Goal: Task Accomplishment & Management: Manage account settings

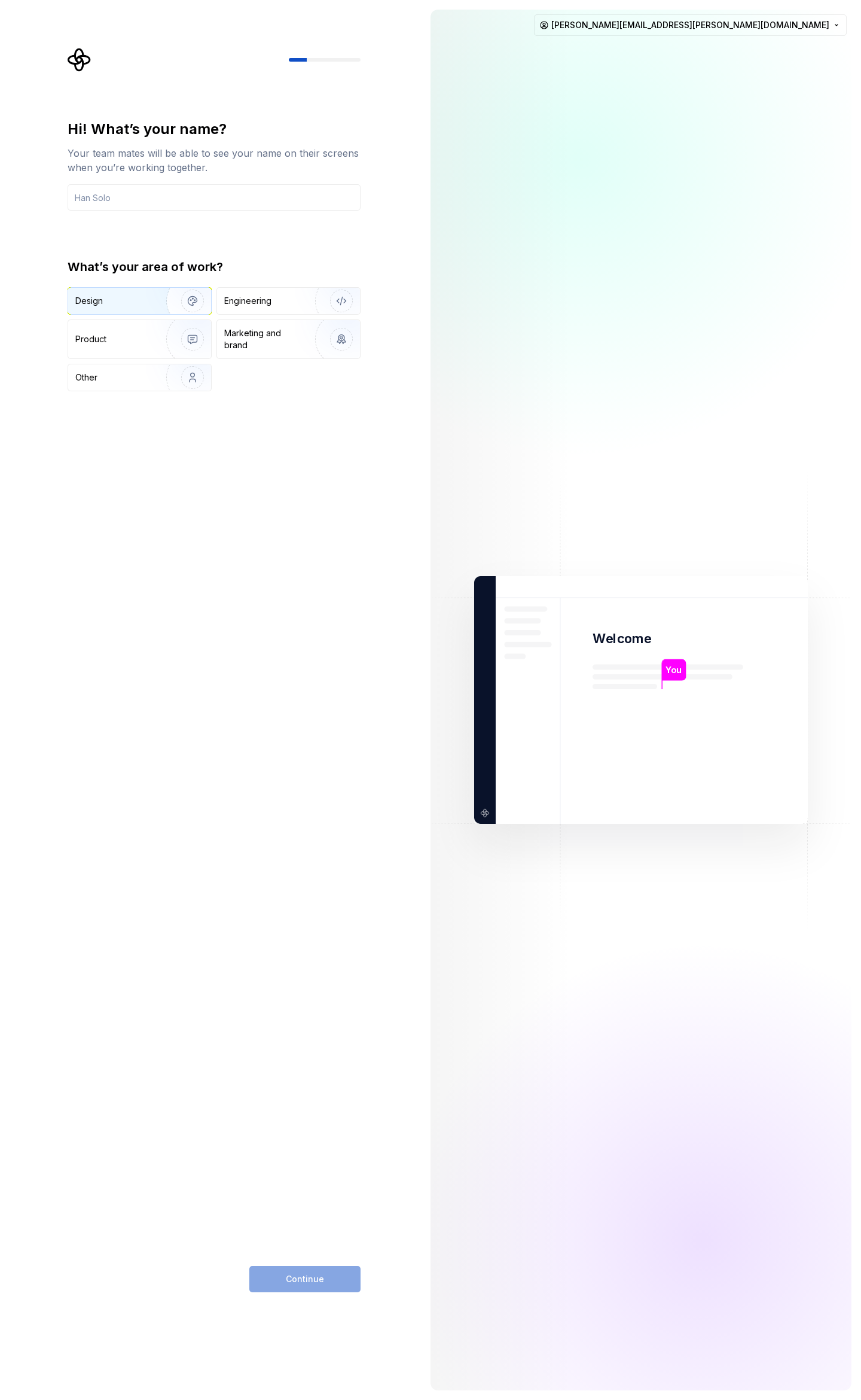
click at [91, 312] on div "Design" at bounding box center [140, 301] width 143 height 26
click at [298, 1274] on div "Continue" at bounding box center [305, 1279] width 111 height 26
click at [159, 204] on input "text" at bounding box center [214, 197] width 293 height 26
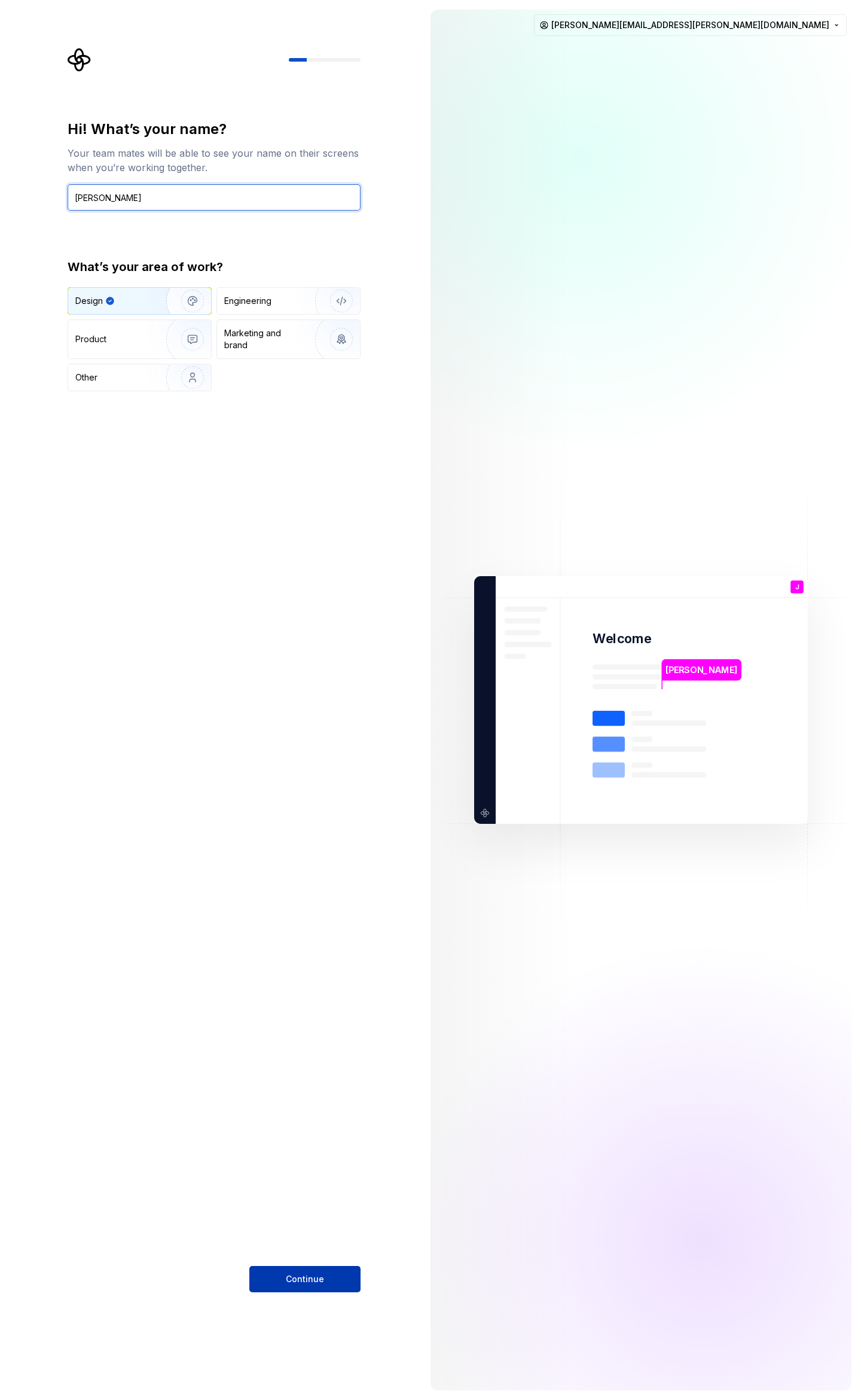
type input "[PERSON_NAME]"
click at [306, 1279] on span "Continue" at bounding box center [305, 1278] width 39 height 12
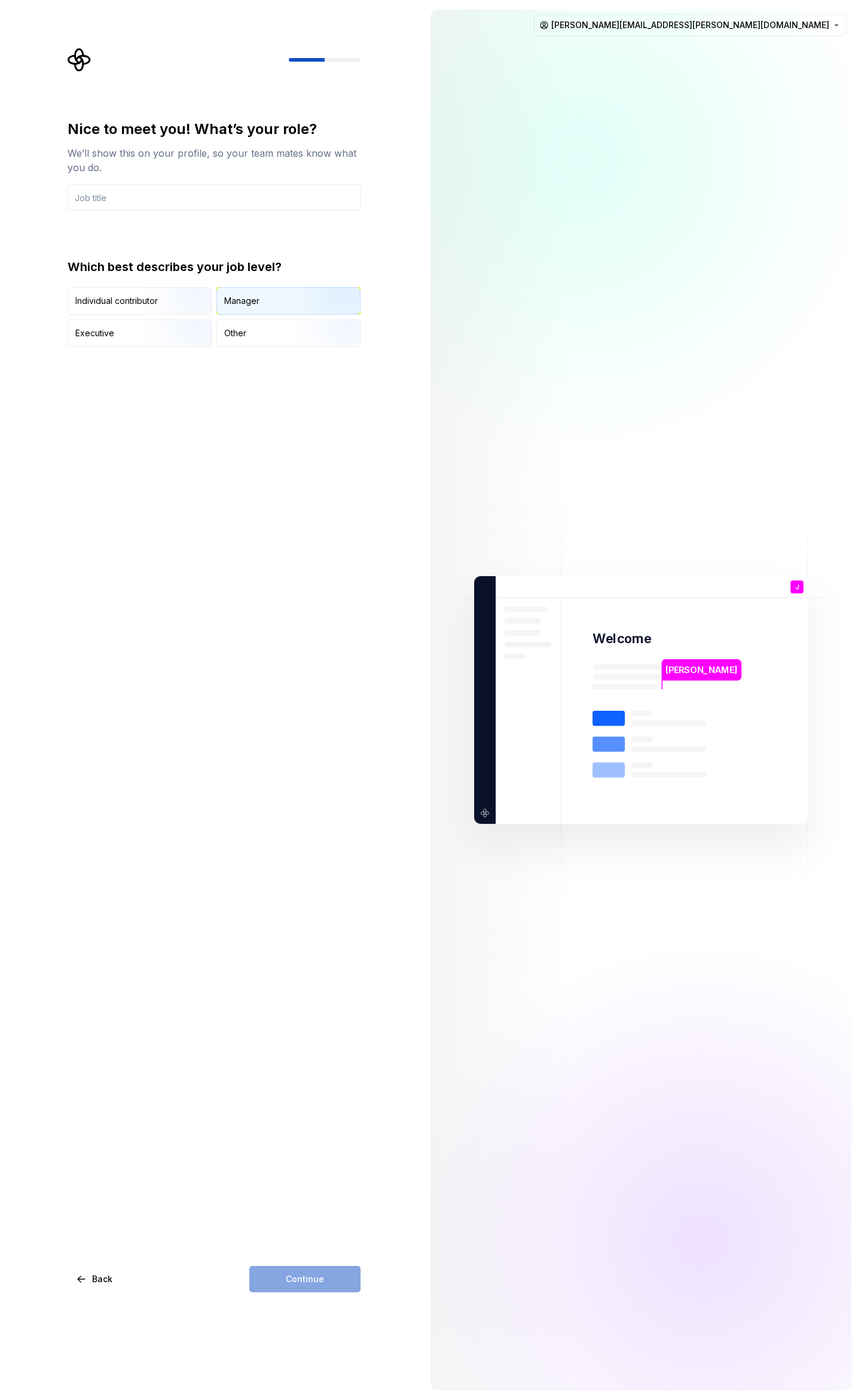
click at [233, 302] on div "Manager" at bounding box center [242, 301] width 35 height 12
click at [156, 195] on input "text" at bounding box center [214, 197] width 293 height 26
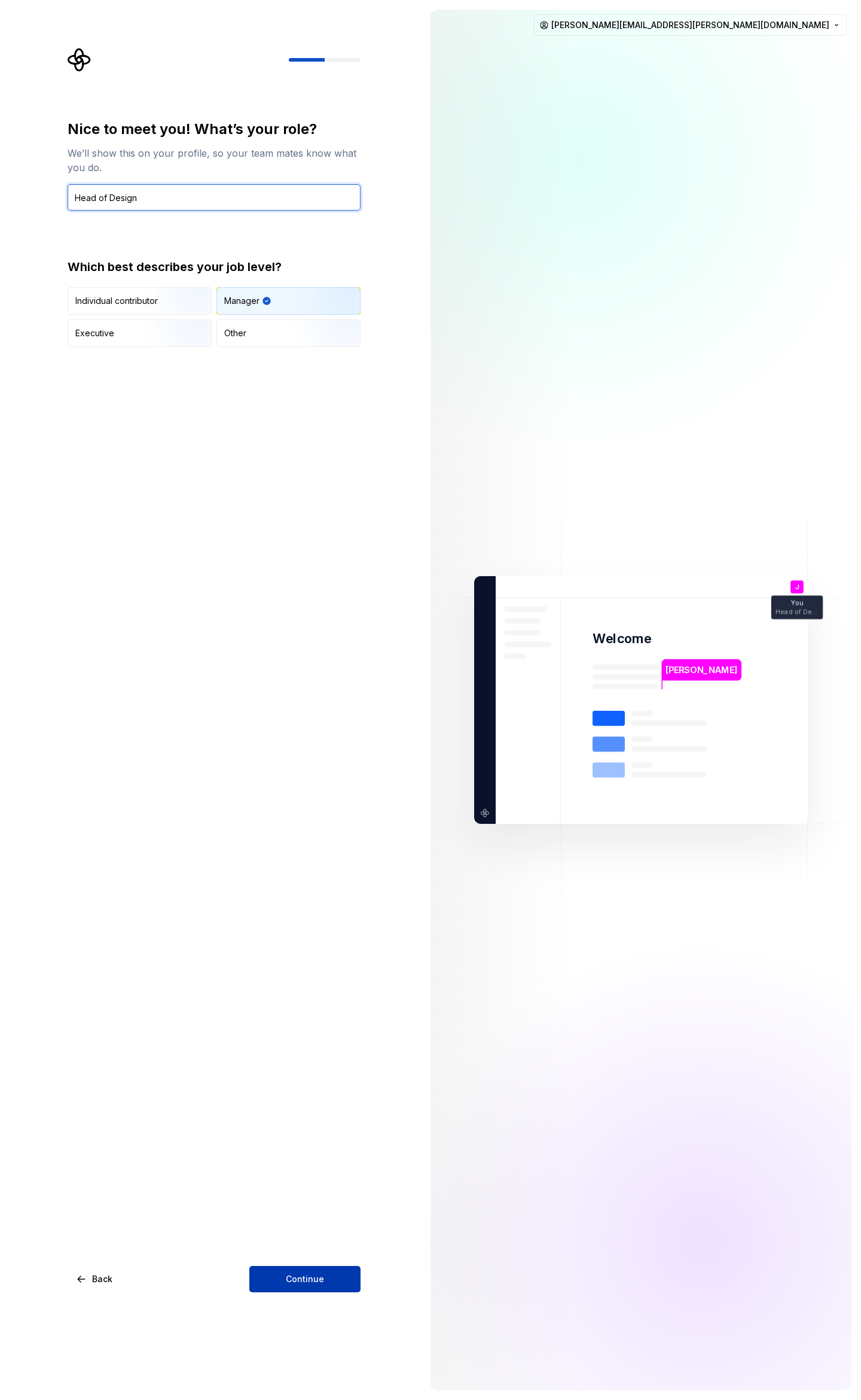
type input "Head of Design"
click at [311, 1278] on span "Continue" at bounding box center [305, 1278] width 39 height 12
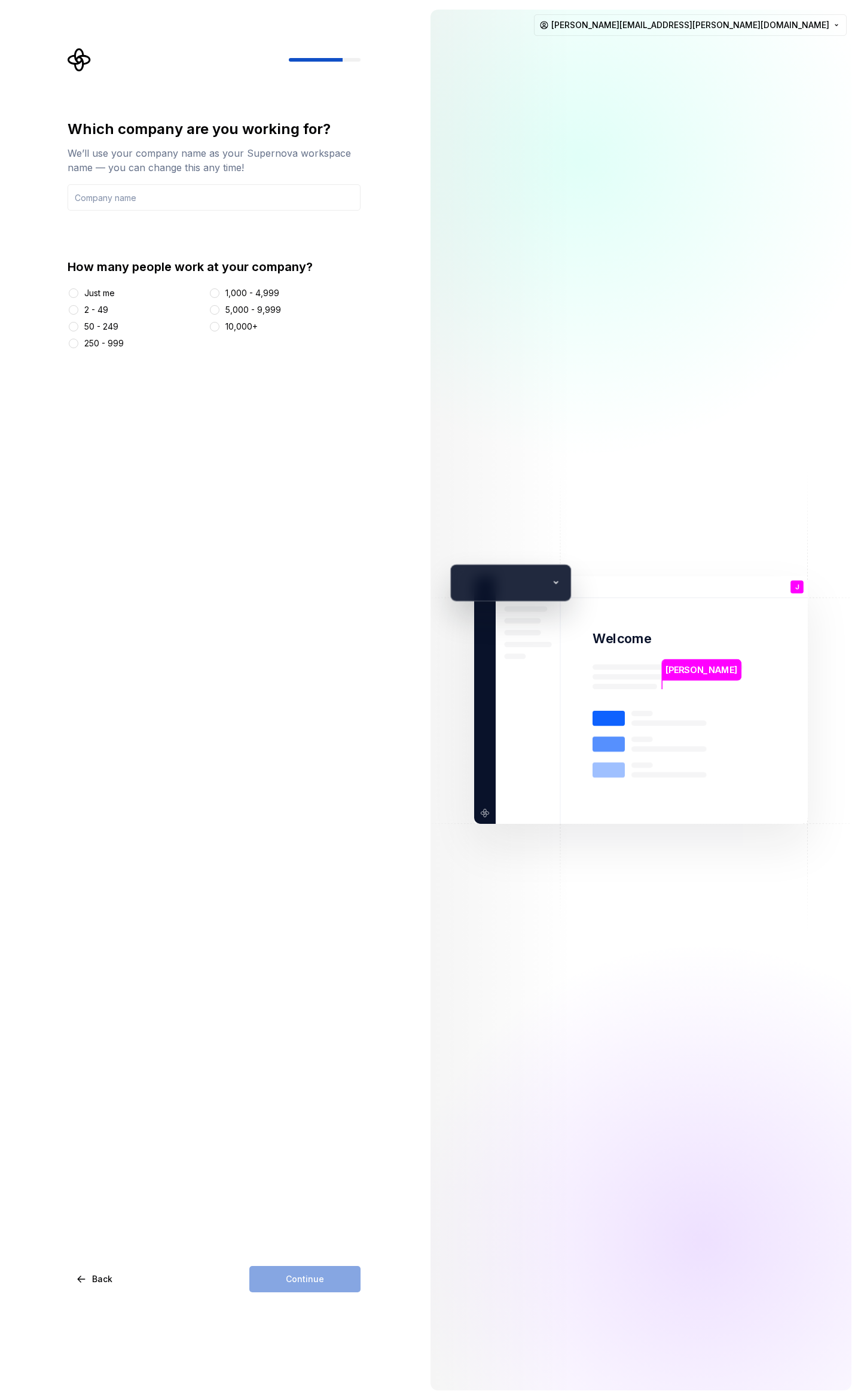
click at [107, 306] on div "2 - 49" at bounding box center [96, 310] width 24 height 12
click at [78, 306] on button "2 - 49" at bounding box center [74, 310] width 10 height 10
click at [163, 188] on input "text" at bounding box center [214, 197] width 293 height 26
type input "Microhealth"
click at [311, 1278] on span "Continue" at bounding box center [305, 1278] width 39 height 12
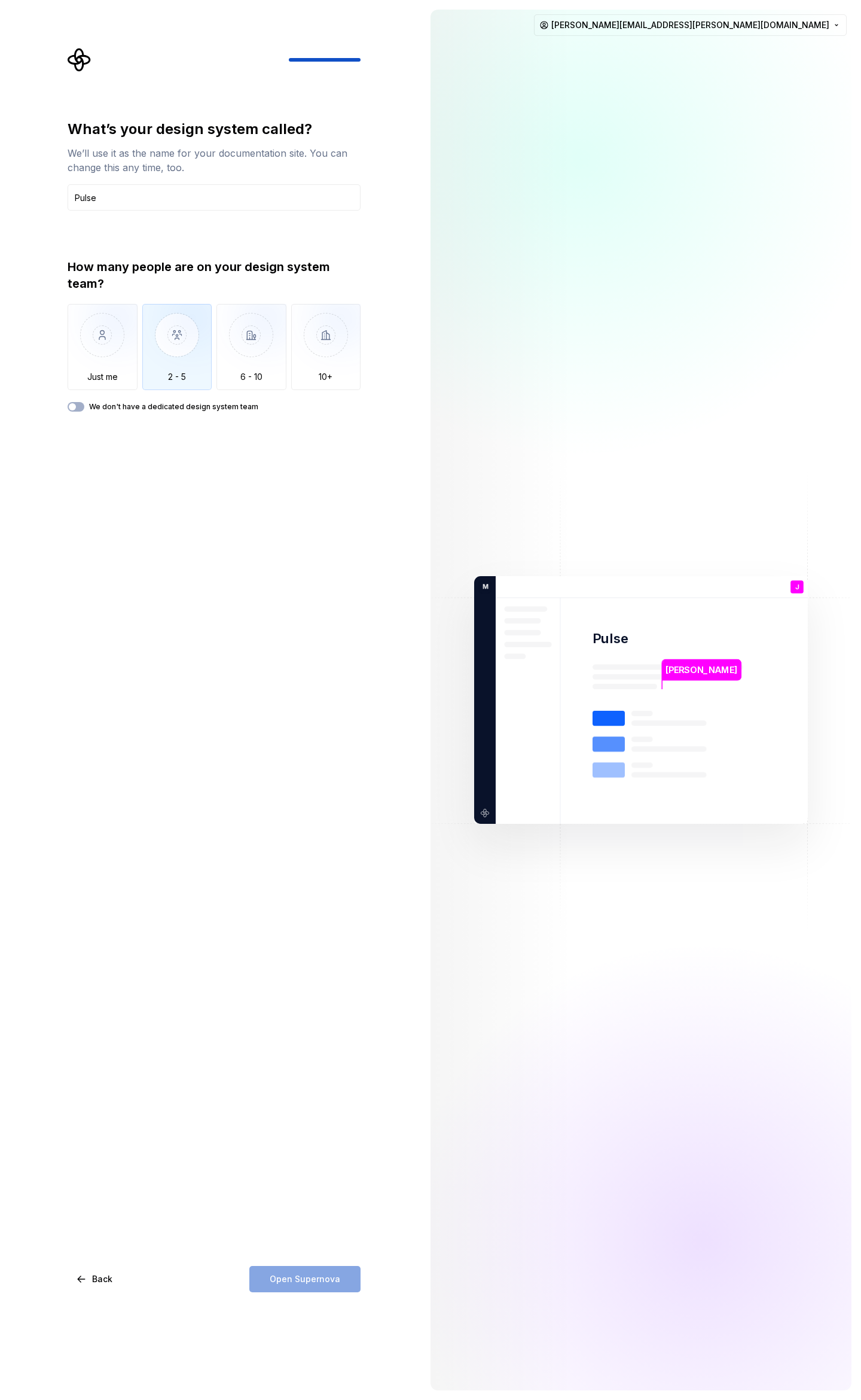
type input "Pulse"
click at [177, 360] on img "button" at bounding box center [177, 344] width 70 height 81
click at [80, 405] on button "We don't have a dedicated design system team" at bounding box center [76, 407] width 16 height 10
click at [71, 407] on icon "button" at bounding box center [73, 407] width 3 height 2
click at [85, 408] on div "We don't have a dedicated design system team" at bounding box center [214, 407] width 293 height 10
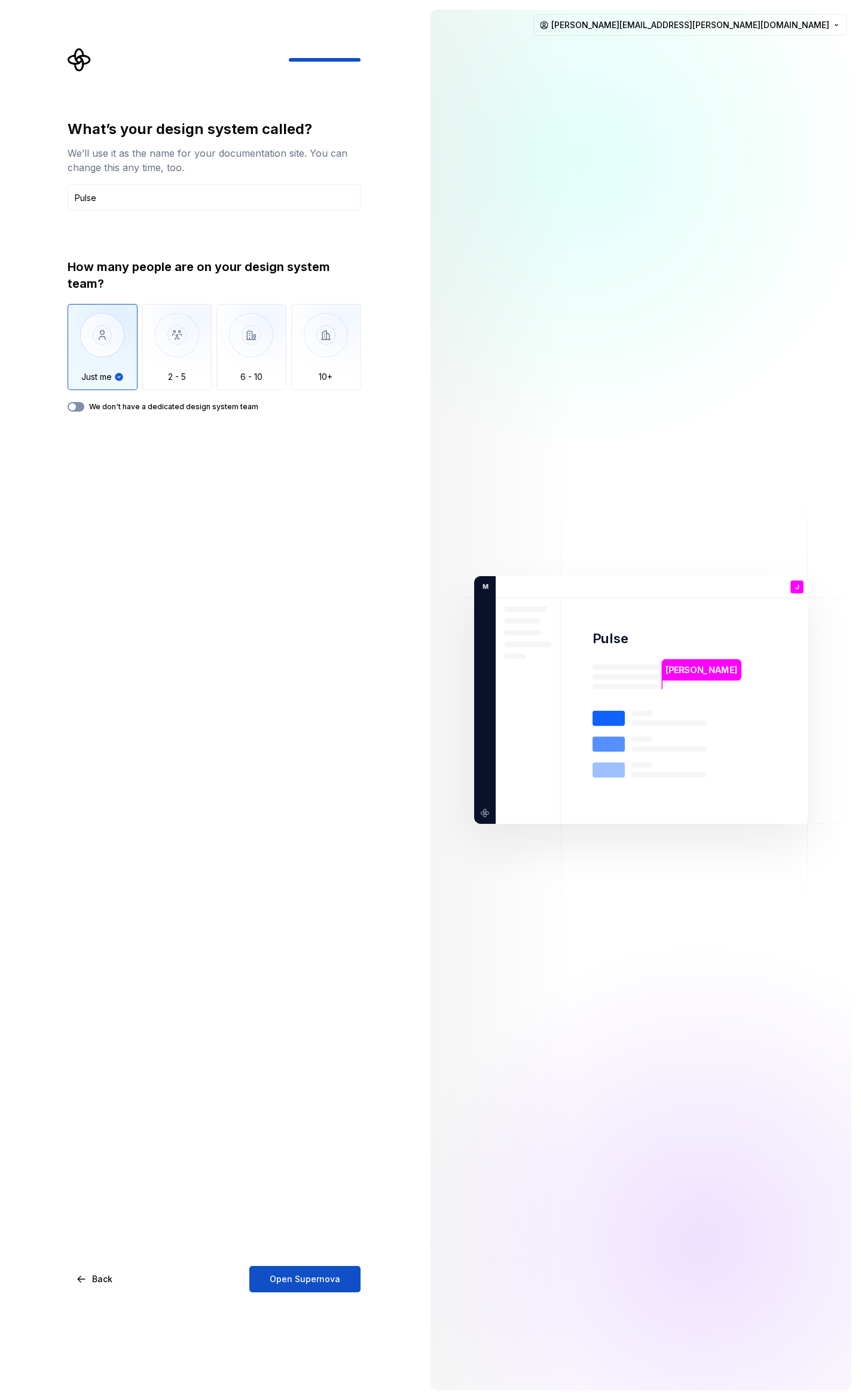
click at [81, 408] on button "We don't have a dedicated design system team" at bounding box center [76, 407] width 16 height 10
click at [306, 1277] on span "Open Supernova" at bounding box center [305, 1278] width 71 height 12
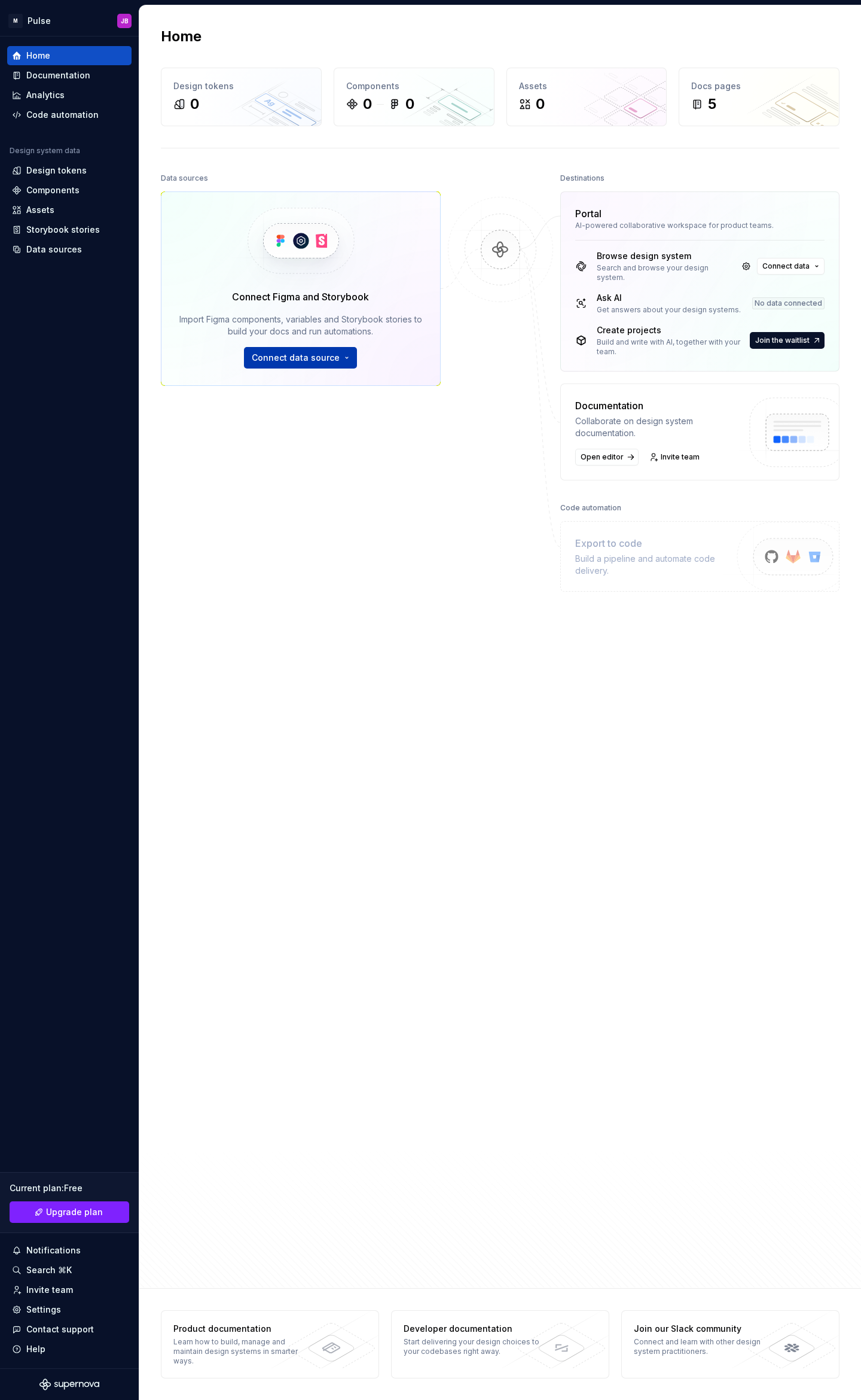
click at [311, 362] on span "Connect data source" at bounding box center [296, 357] width 88 height 12
click at [377, 460] on div "Figma Variables Plugin" at bounding box center [329, 455] width 122 height 12
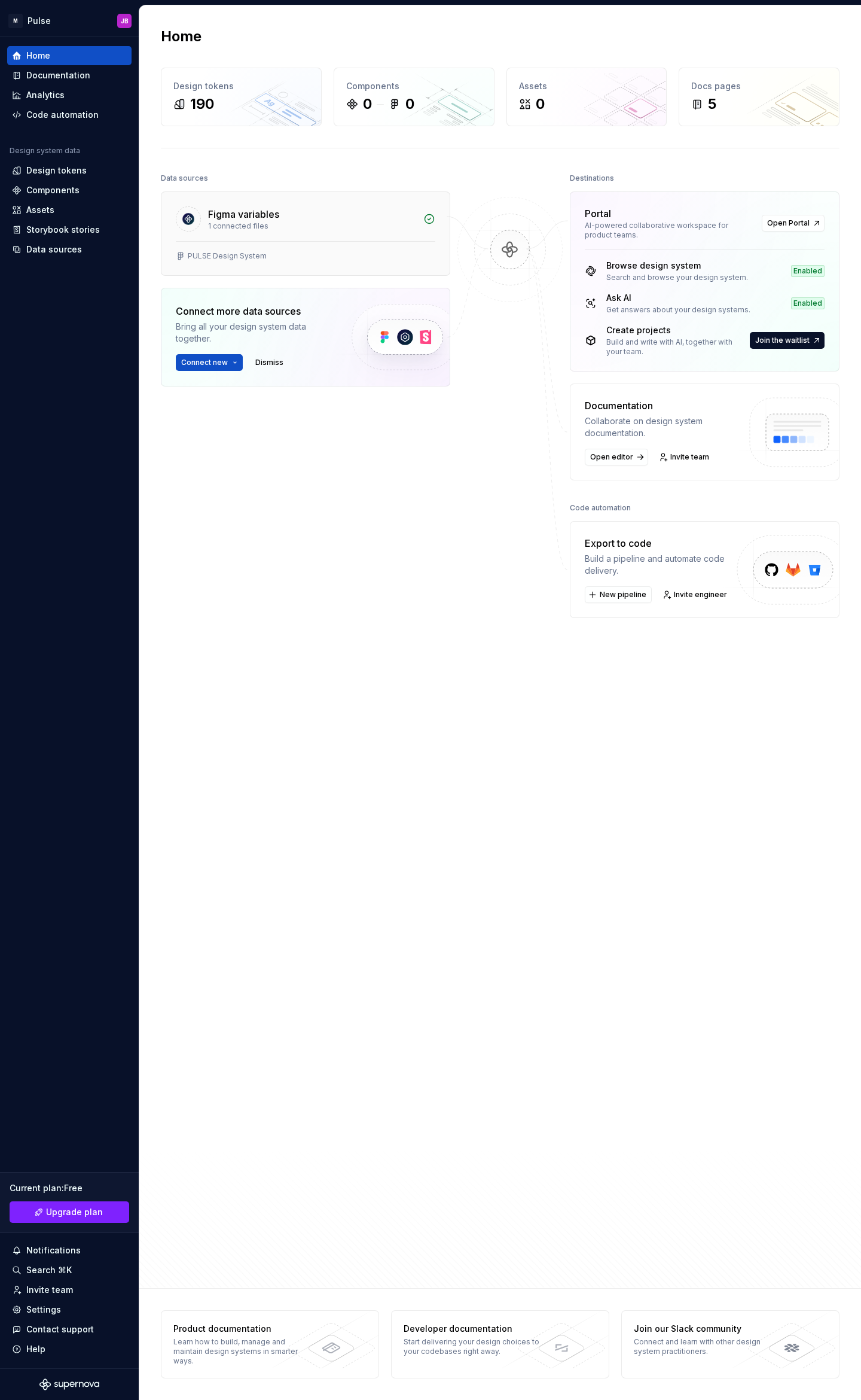
click at [285, 219] on div "Figma variables" at bounding box center [311, 214] width 208 height 14
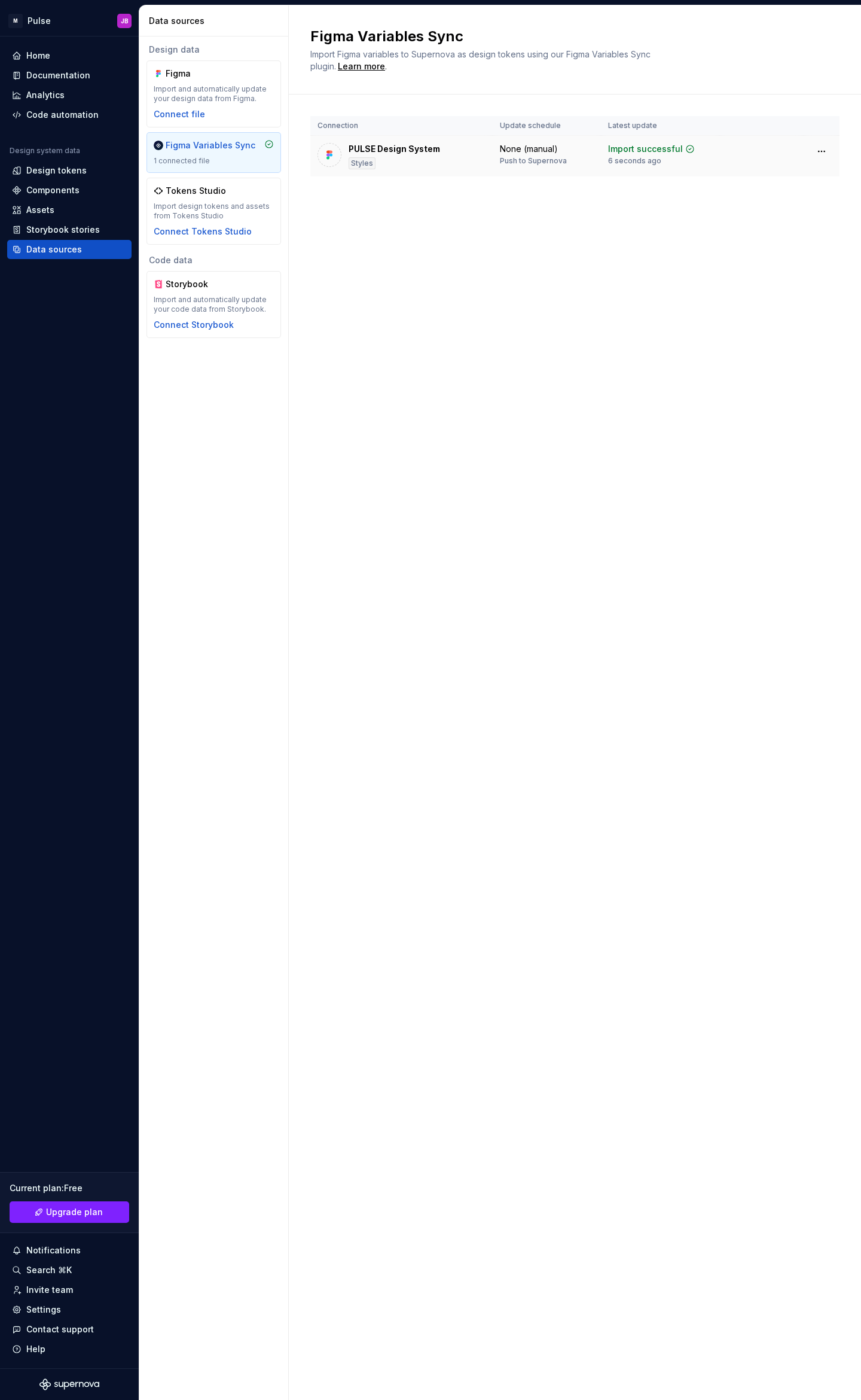
click at [762, 166] on td at bounding box center [762, 156] width 84 height 41
click at [74, 174] on div "Design tokens" at bounding box center [57, 170] width 61 height 12
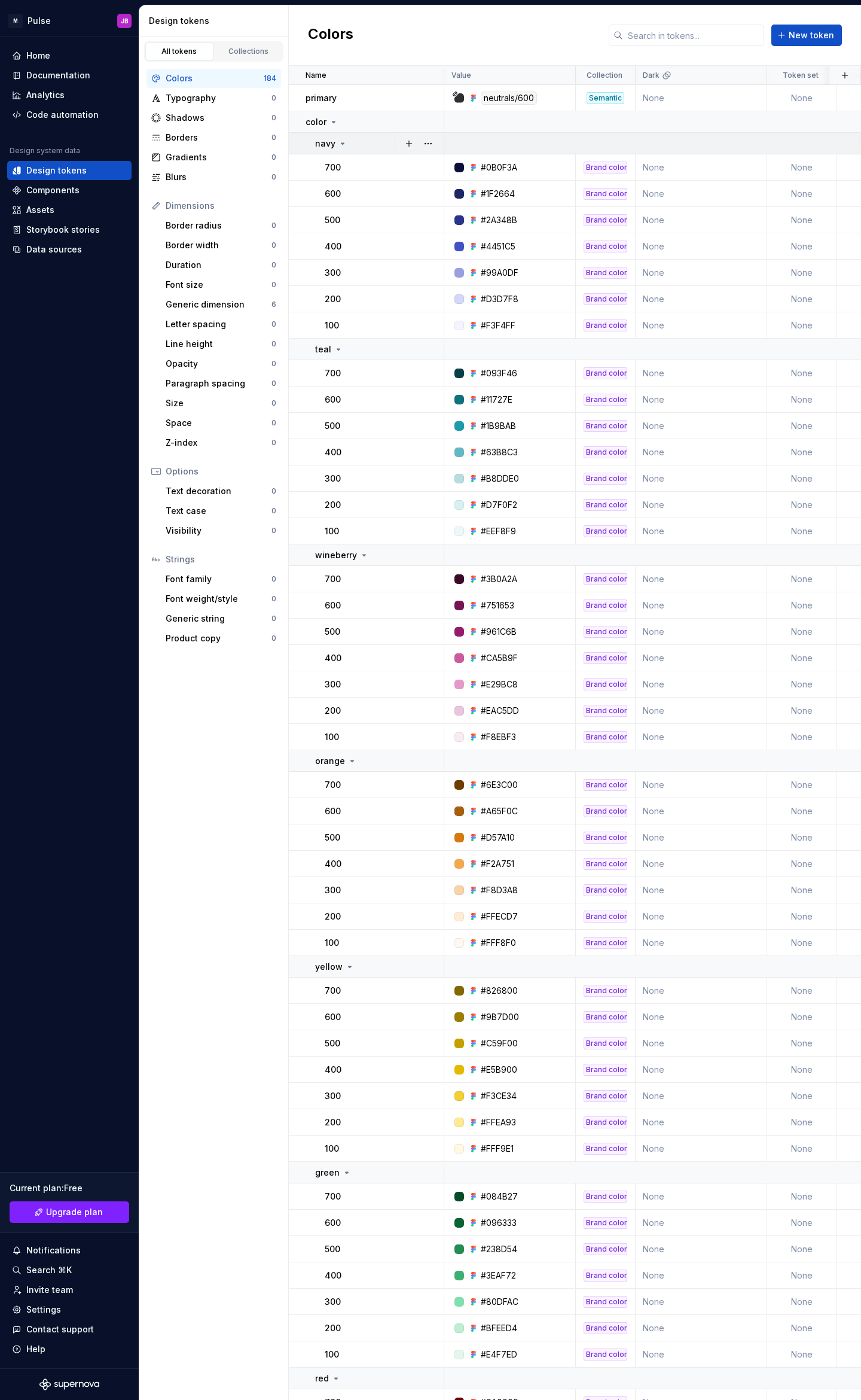
click at [343, 143] on icon at bounding box center [343, 144] width 10 height 10
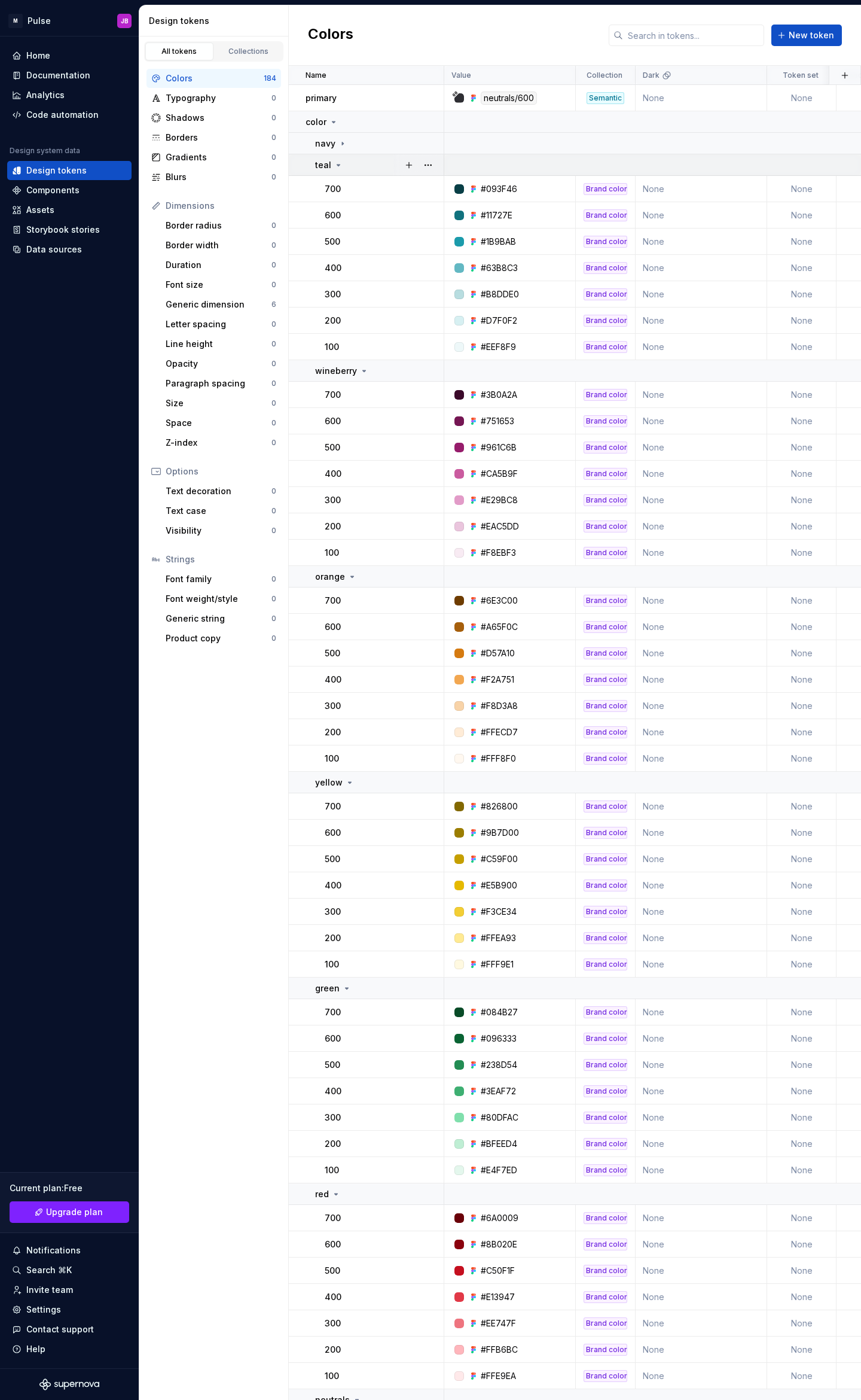
click at [340, 168] on icon at bounding box center [338, 165] width 10 height 10
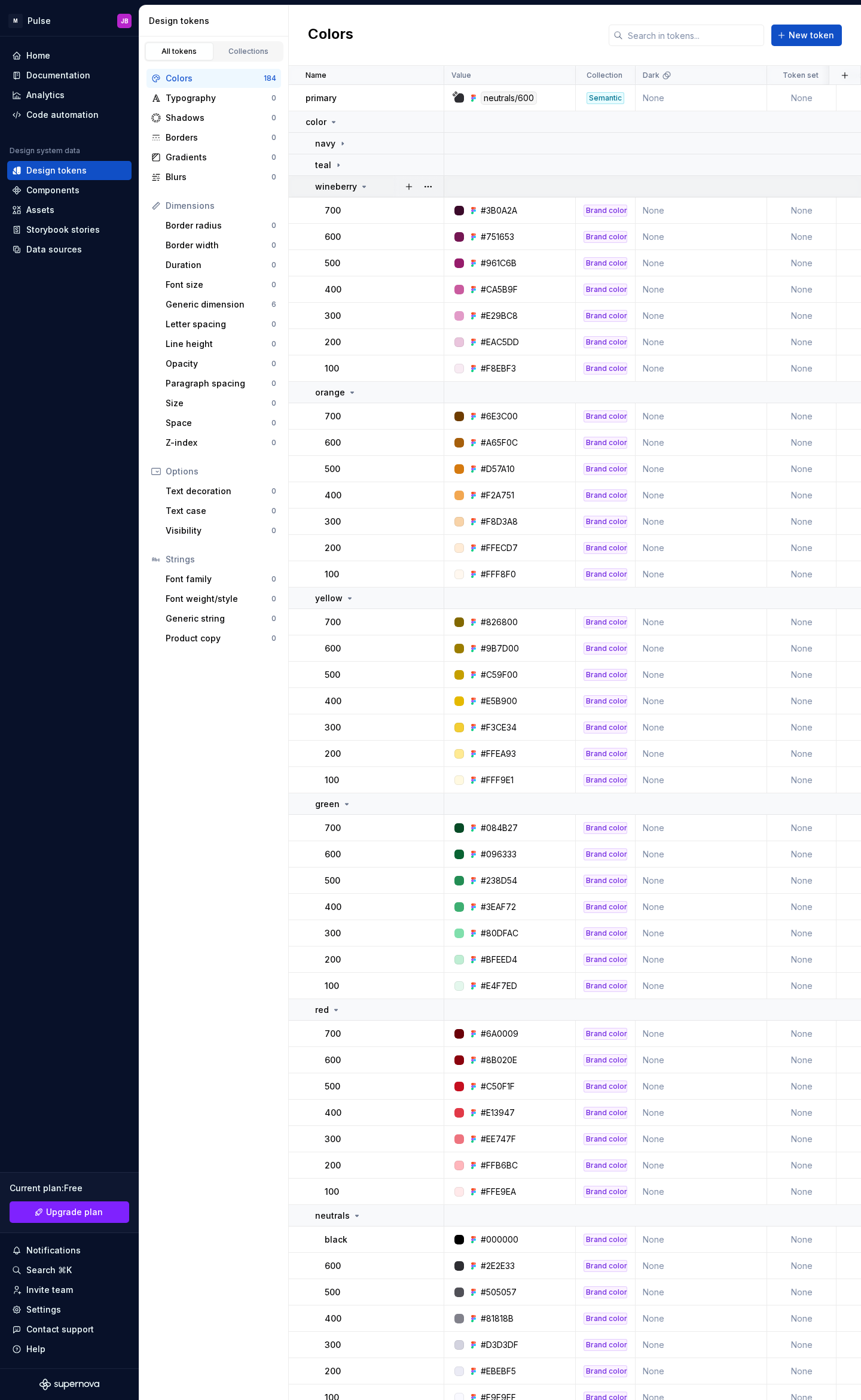
click at [349, 182] on p "wineberry" at bounding box center [336, 187] width 42 height 12
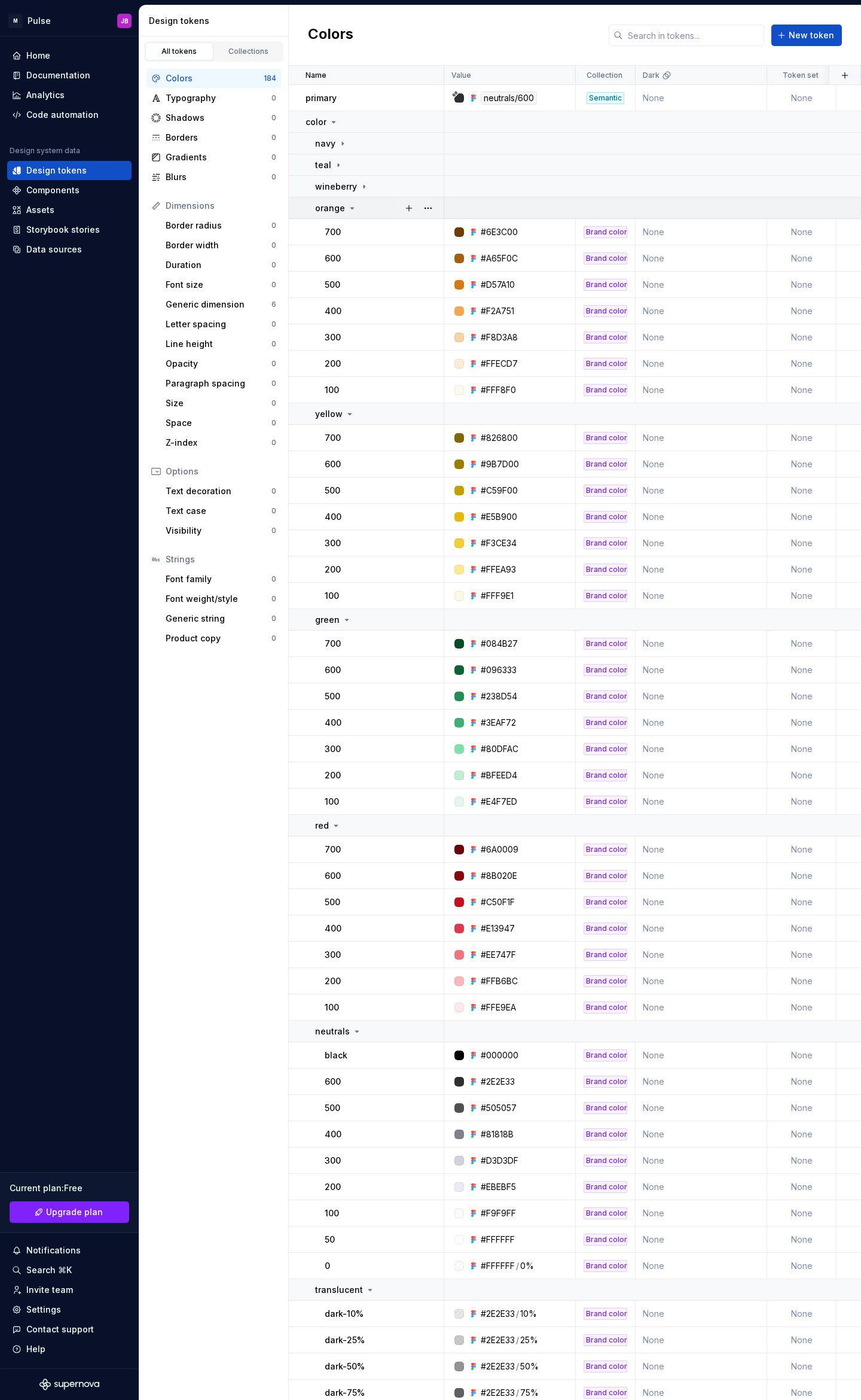
click at [351, 208] on icon at bounding box center [352, 208] width 3 height 1
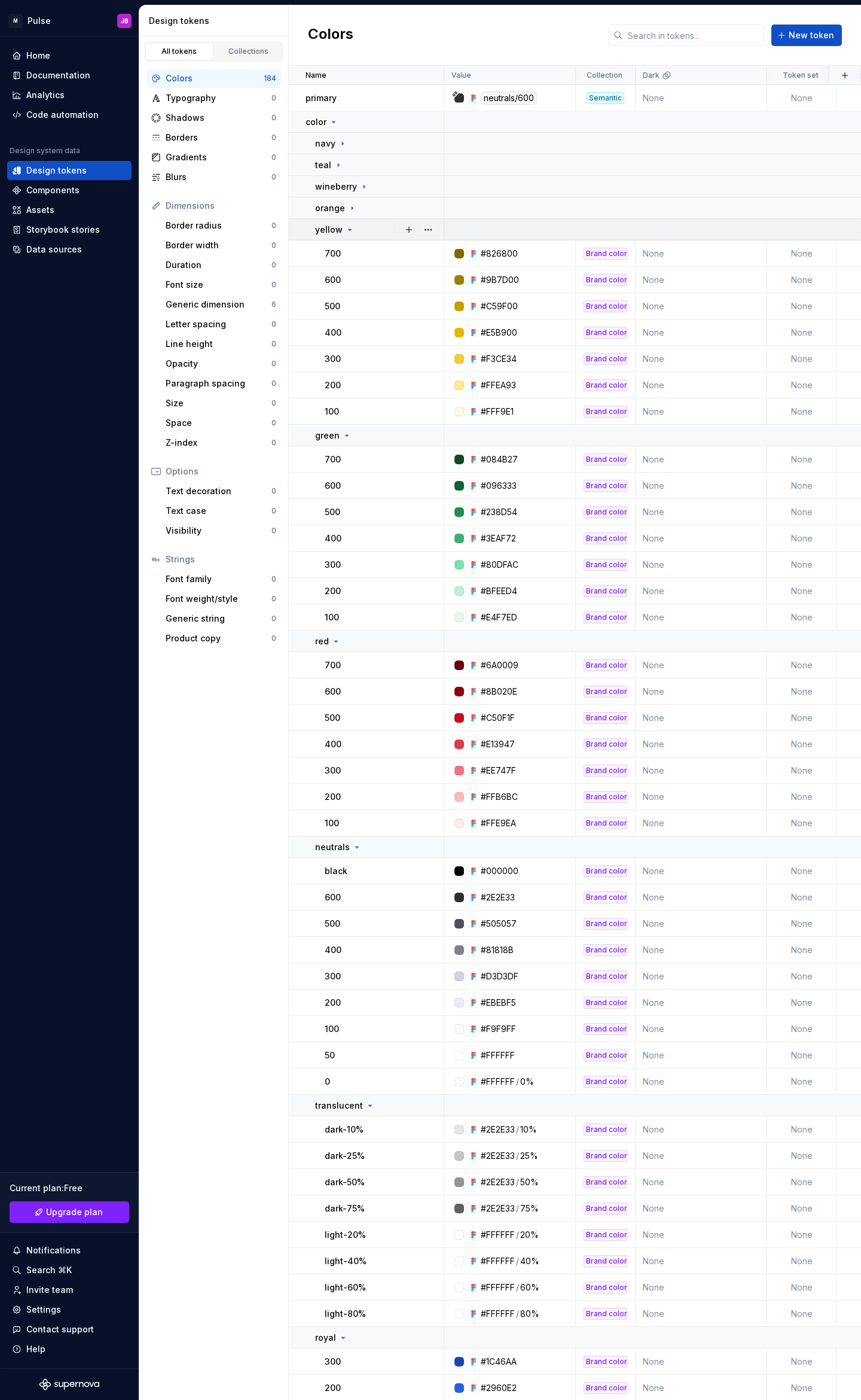
click at [353, 229] on div "yellow" at bounding box center [380, 229] width 128 height 12
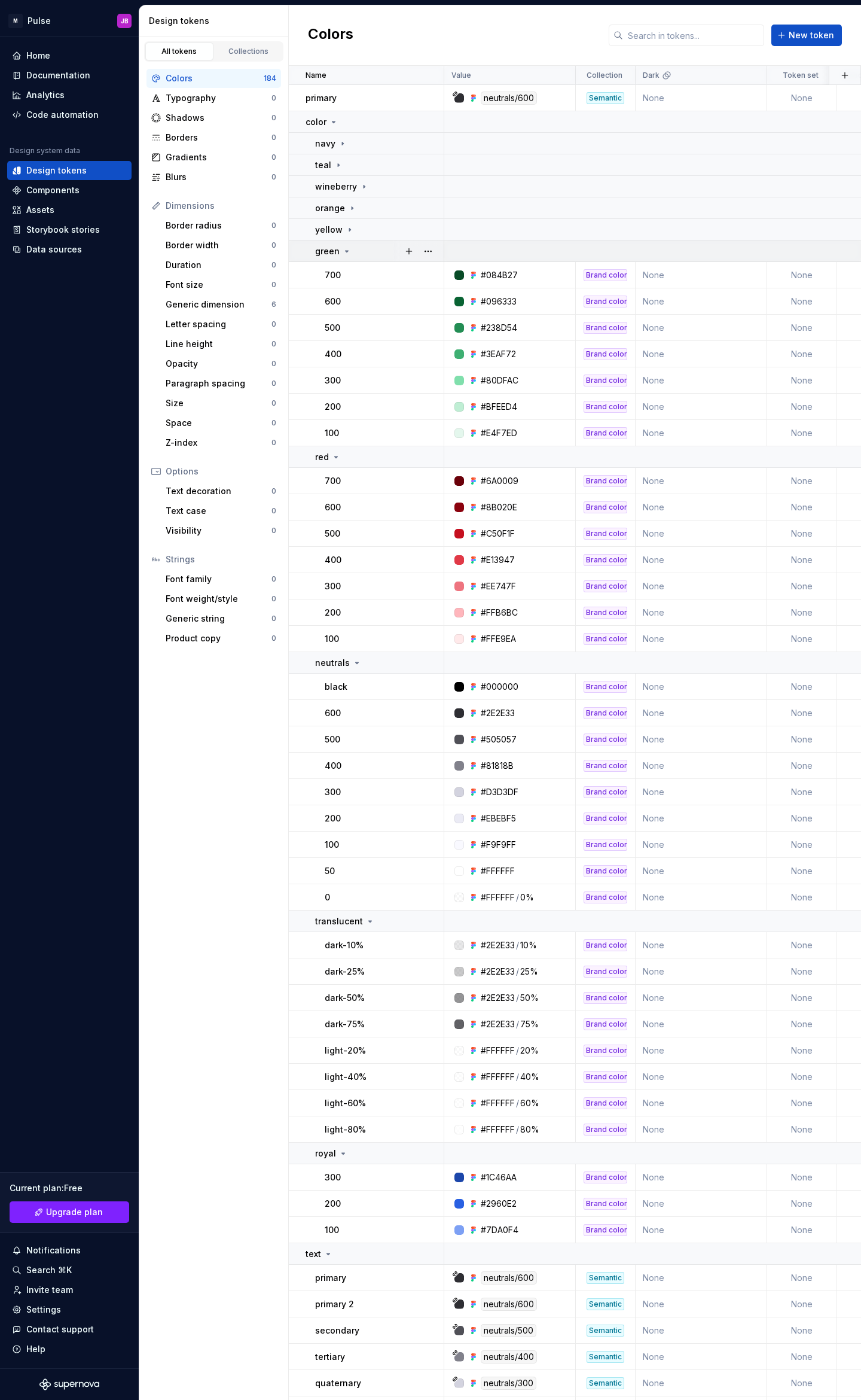
click at [348, 257] on td "green" at bounding box center [366, 251] width 155 height 21
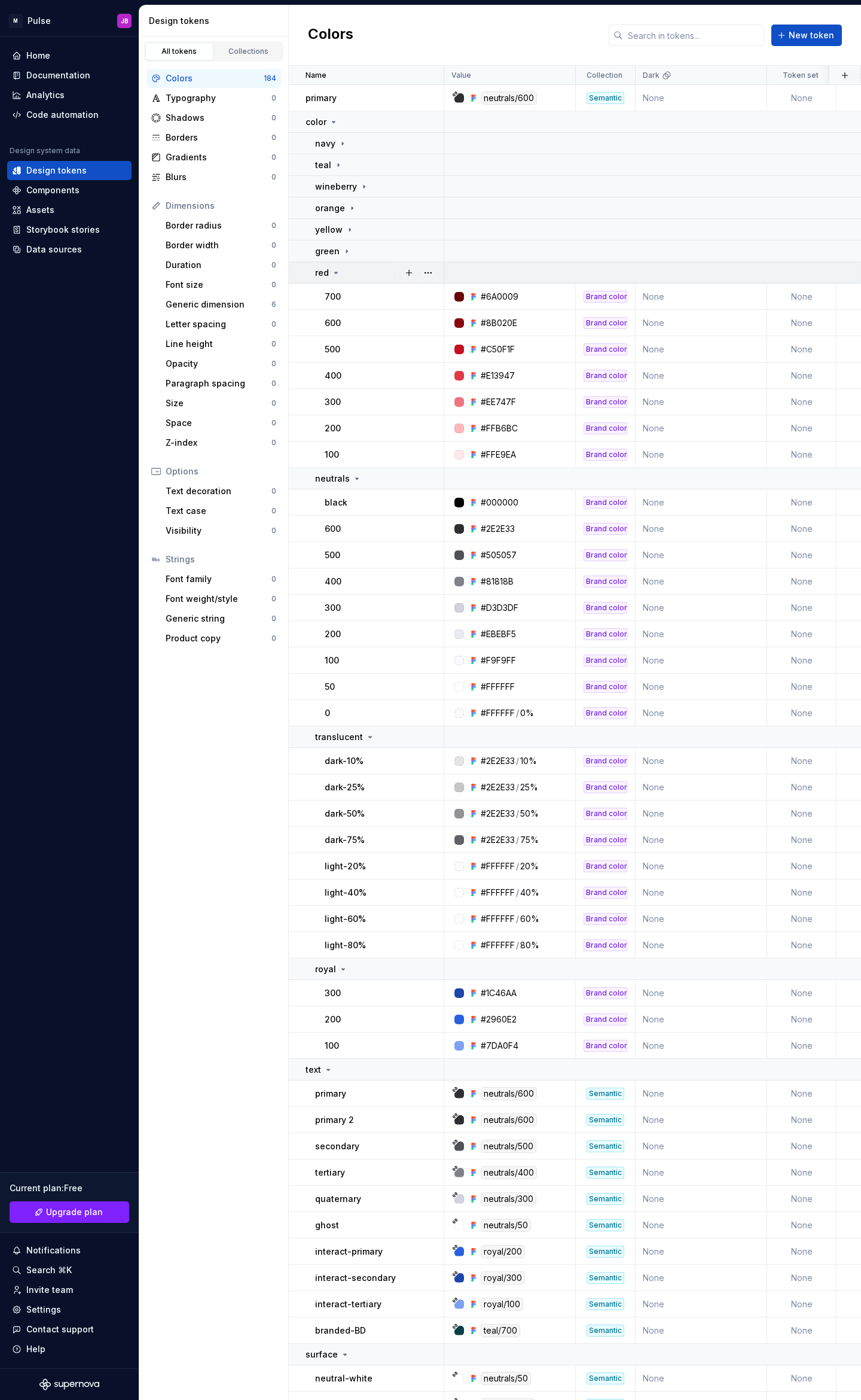
click at [335, 274] on icon at bounding box center [336, 273] width 10 height 10
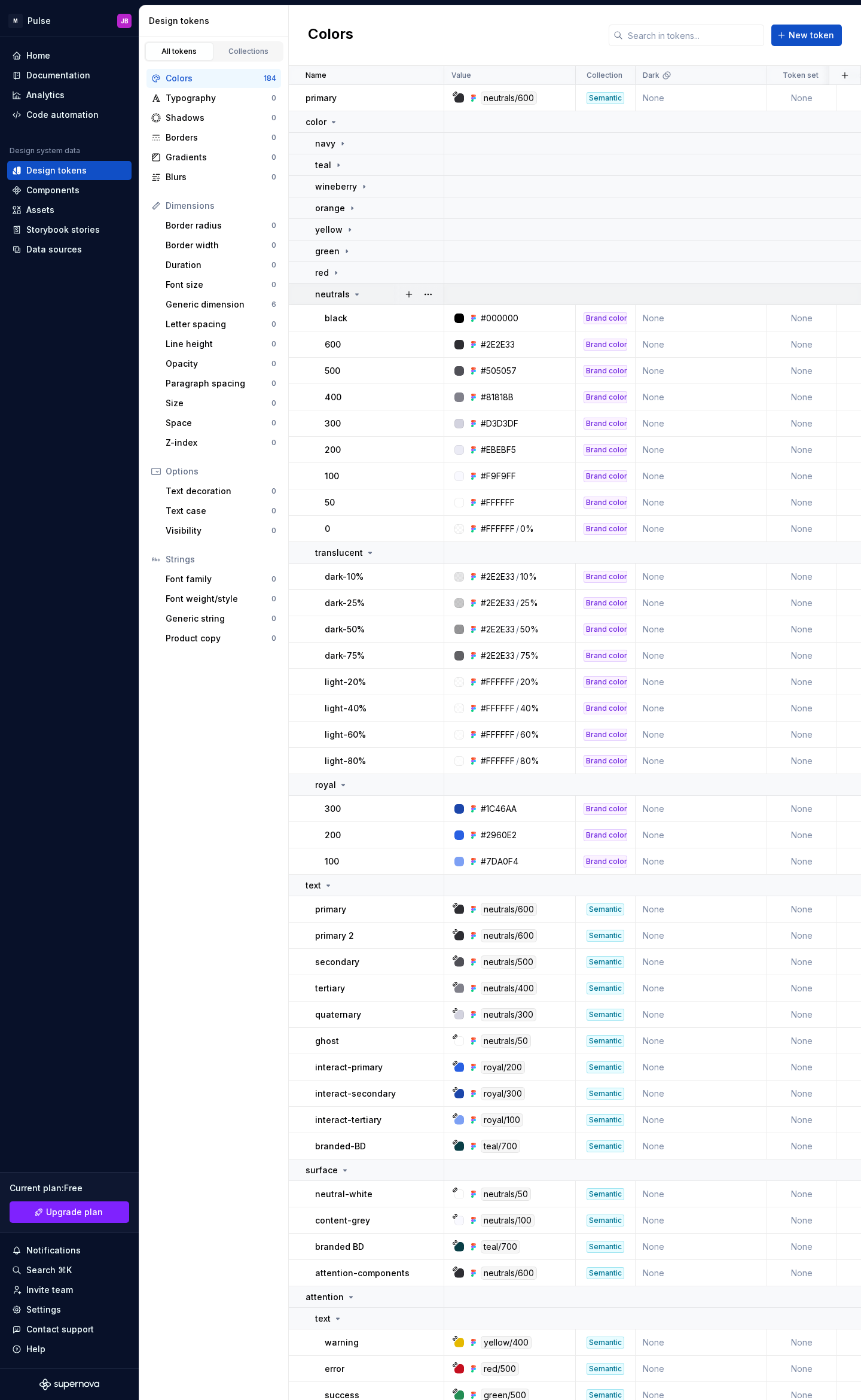
click at [348, 295] on div "neutrals" at bounding box center [338, 294] width 47 height 12
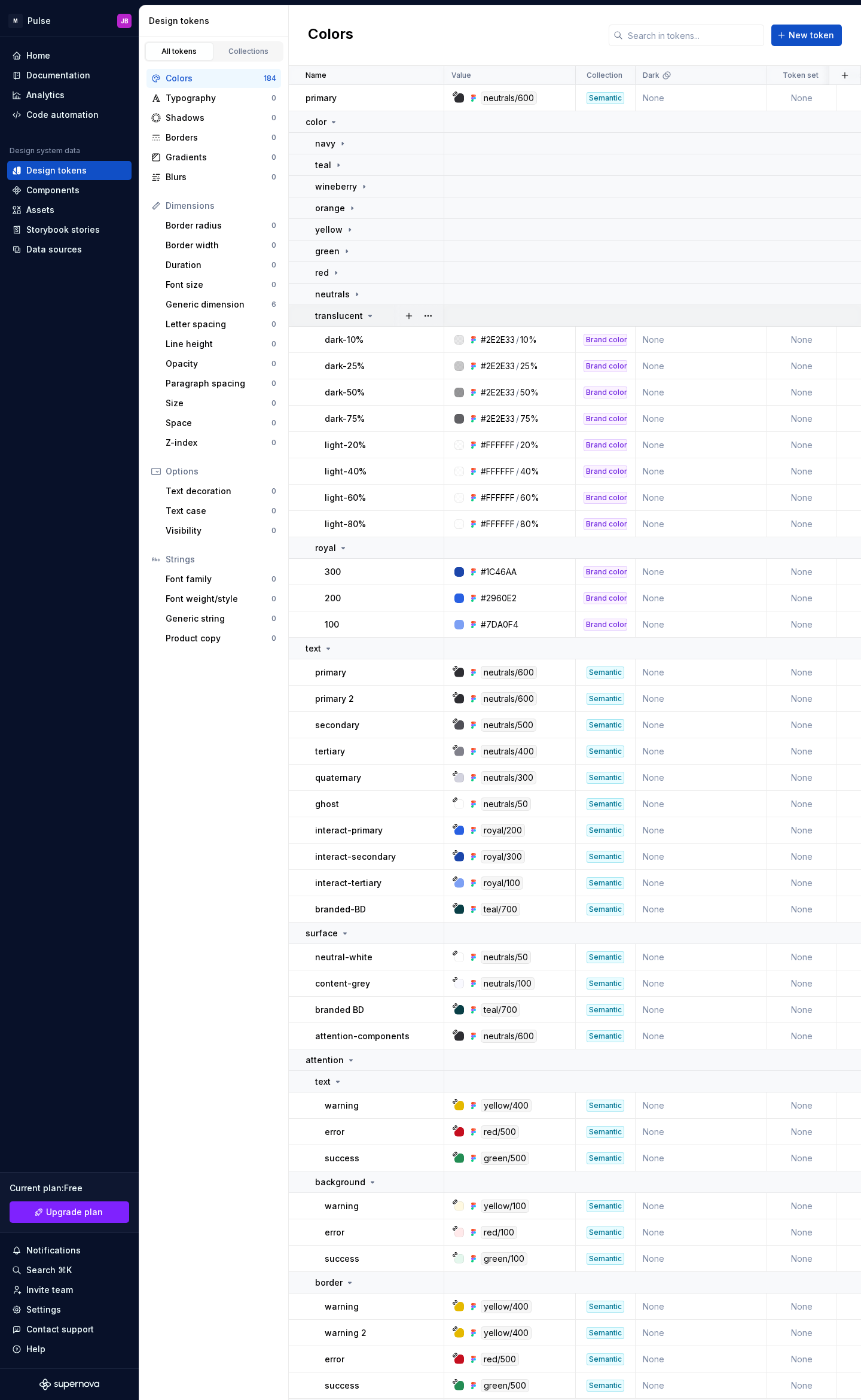
click at [353, 315] on p "translucent" at bounding box center [339, 315] width 48 height 12
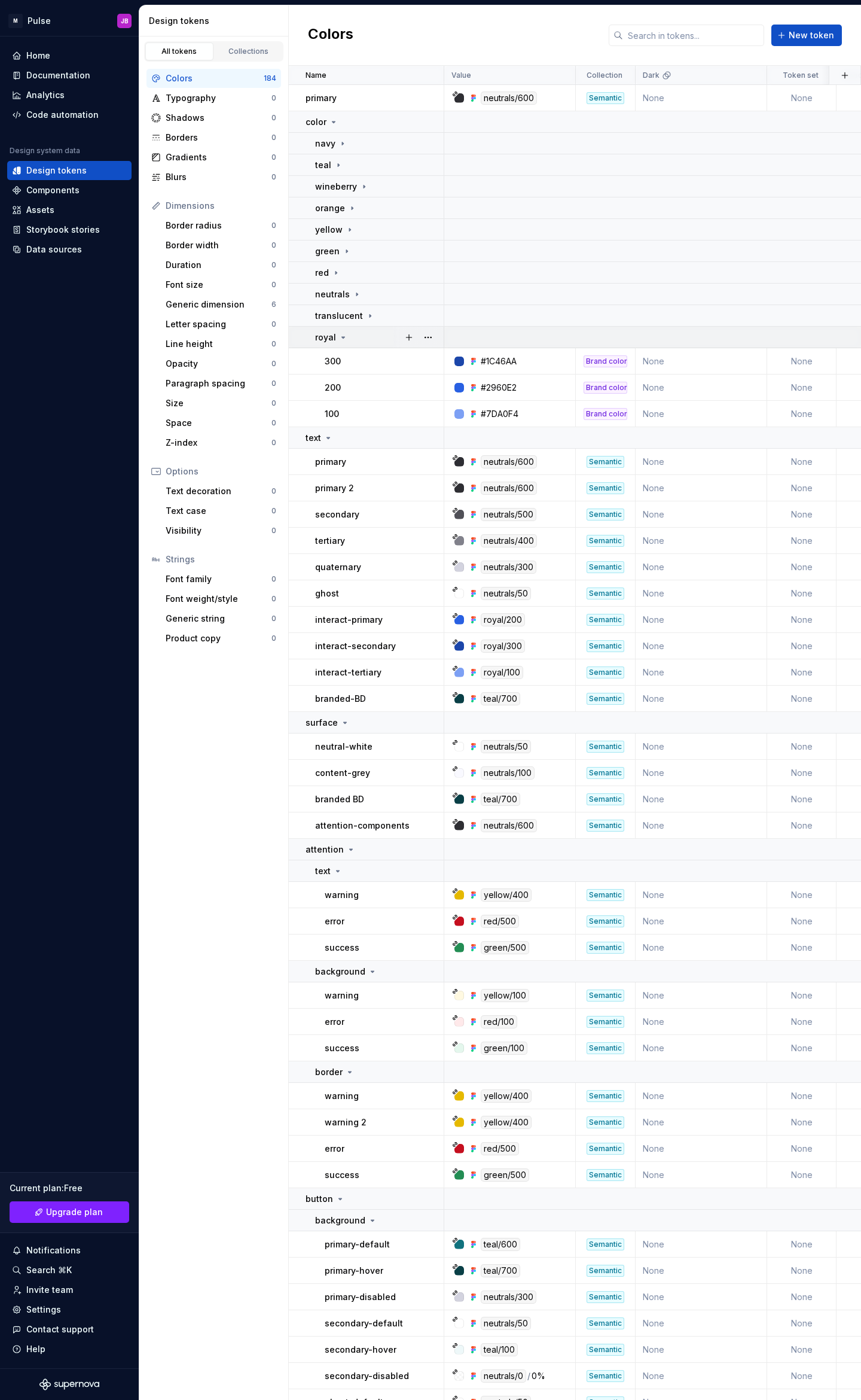
click at [347, 338] on div "royal" at bounding box center [380, 337] width 128 height 12
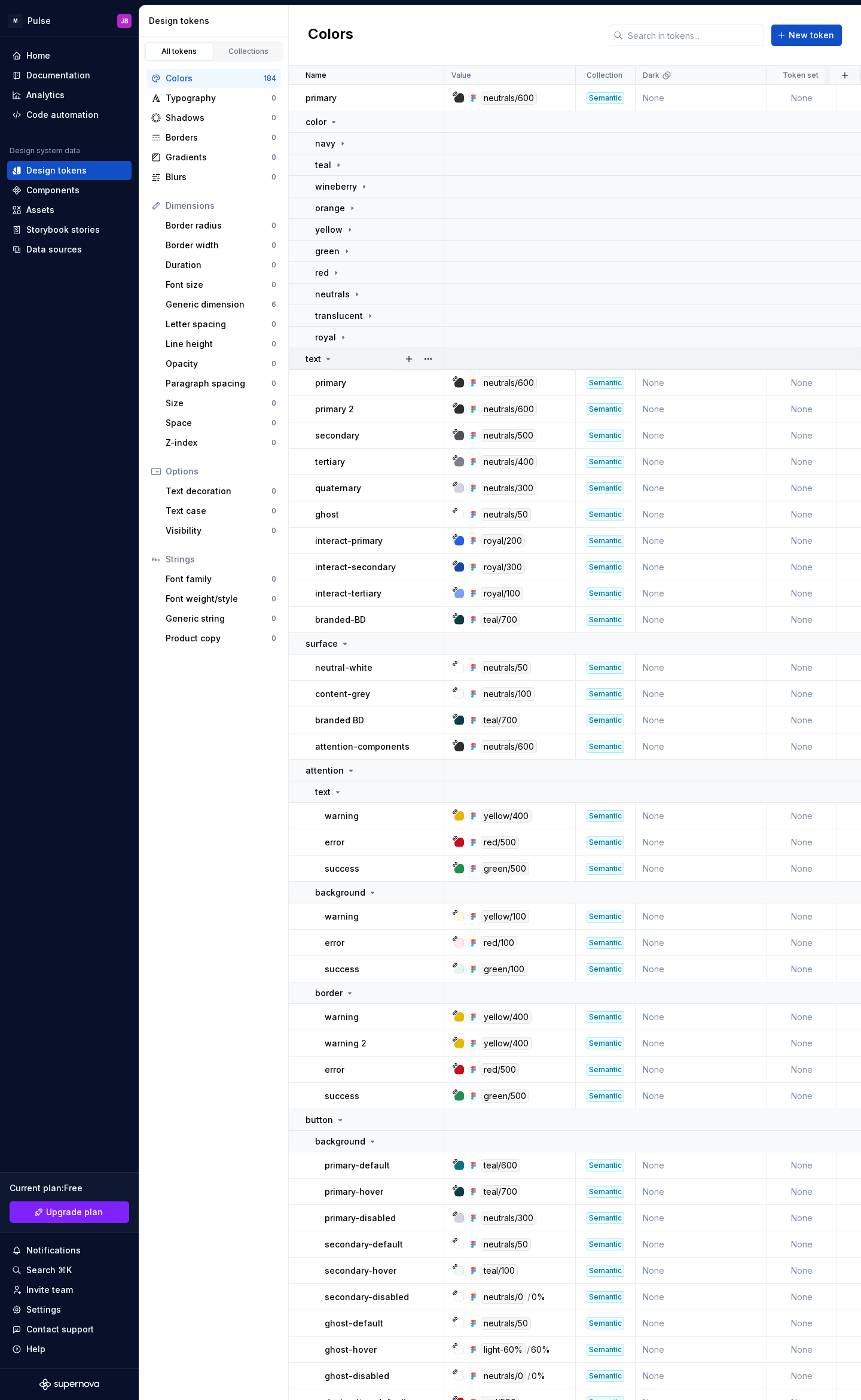
click at [329, 358] on icon at bounding box center [329, 358] width 3 height 1
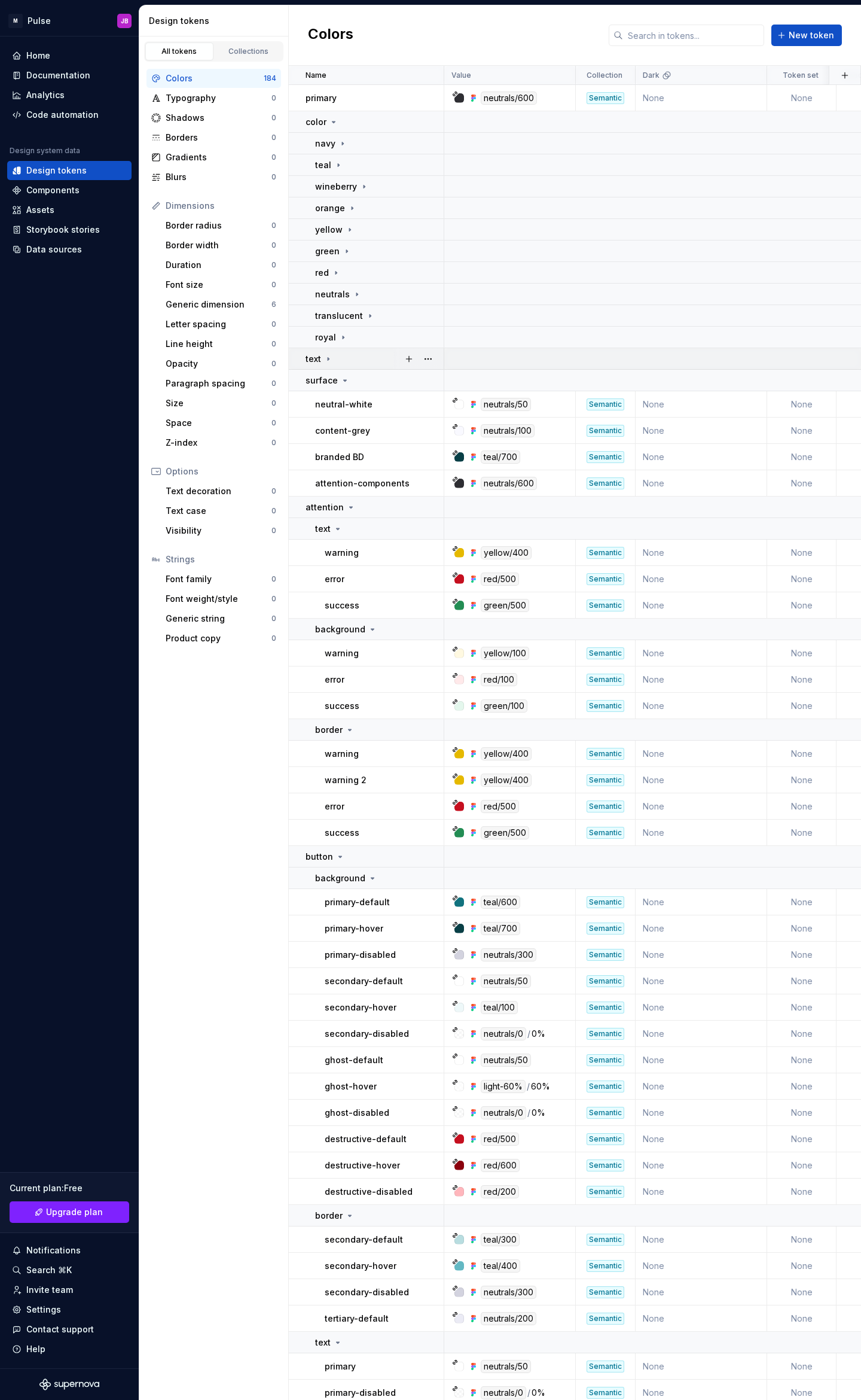
click at [329, 357] on icon at bounding box center [329, 359] width 10 height 10
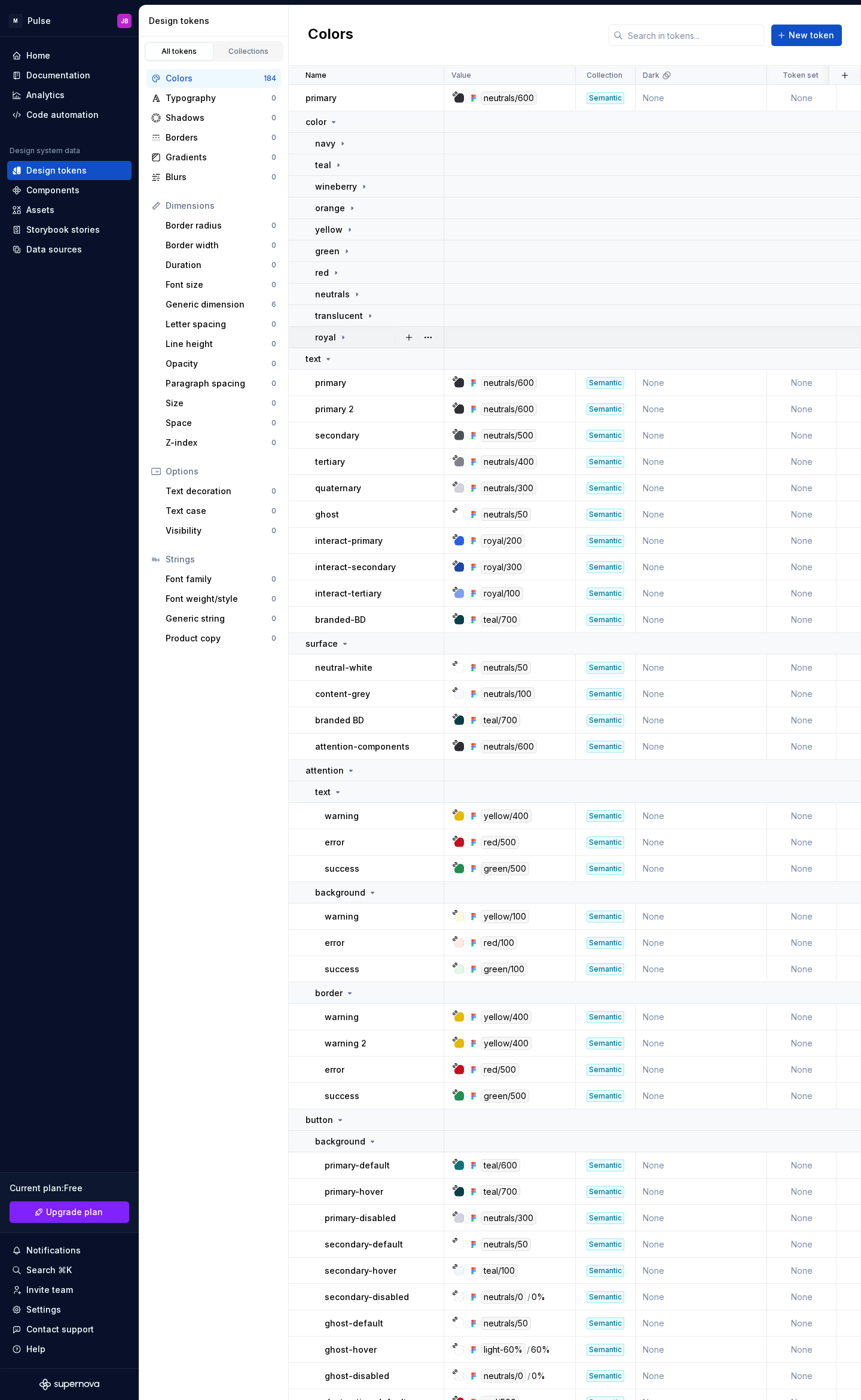
click at [338, 338] on icon at bounding box center [343, 338] width 10 height 10
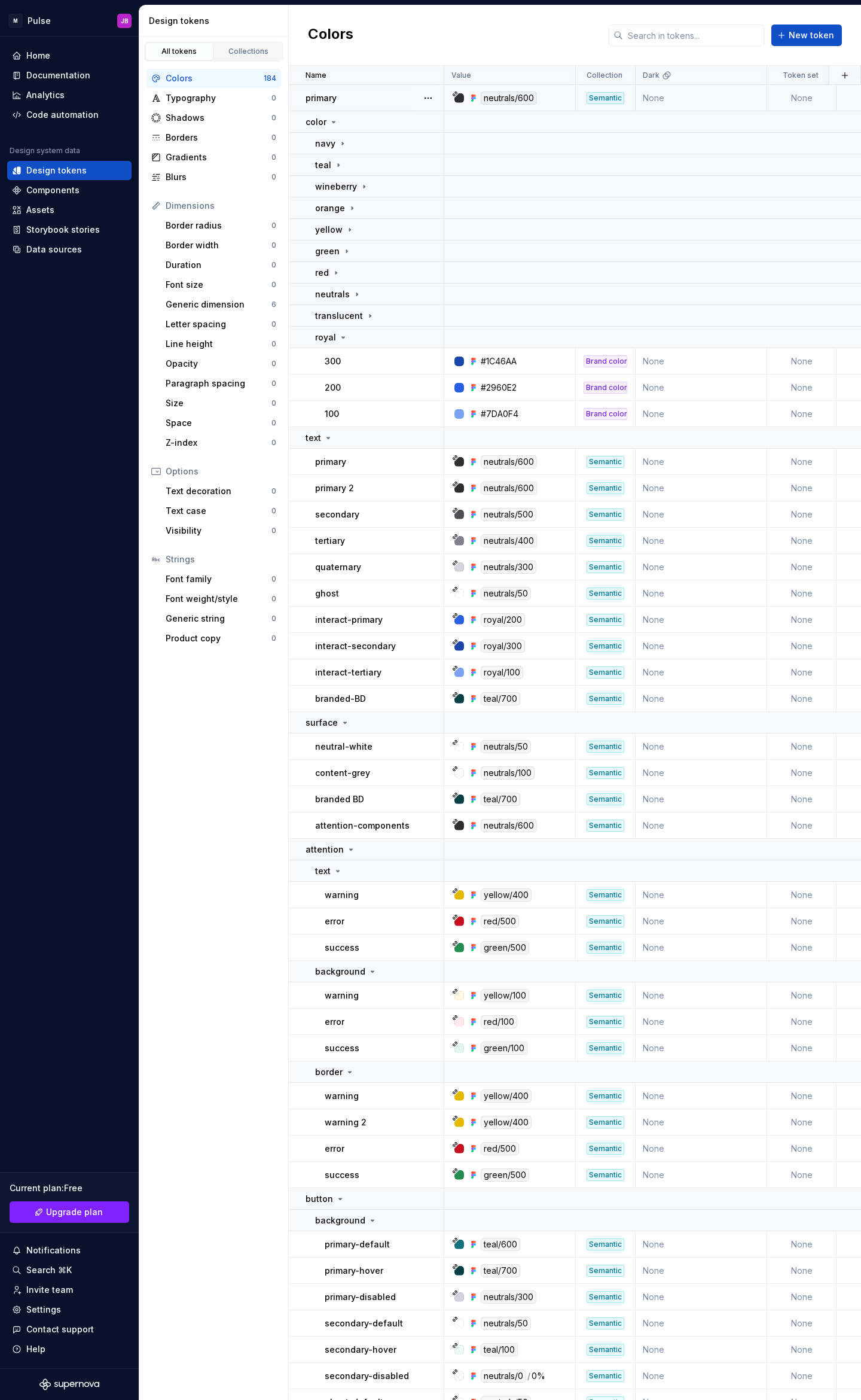
click at [348, 99] on div "primary" at bounding box center [374, 98] width 137 height 12
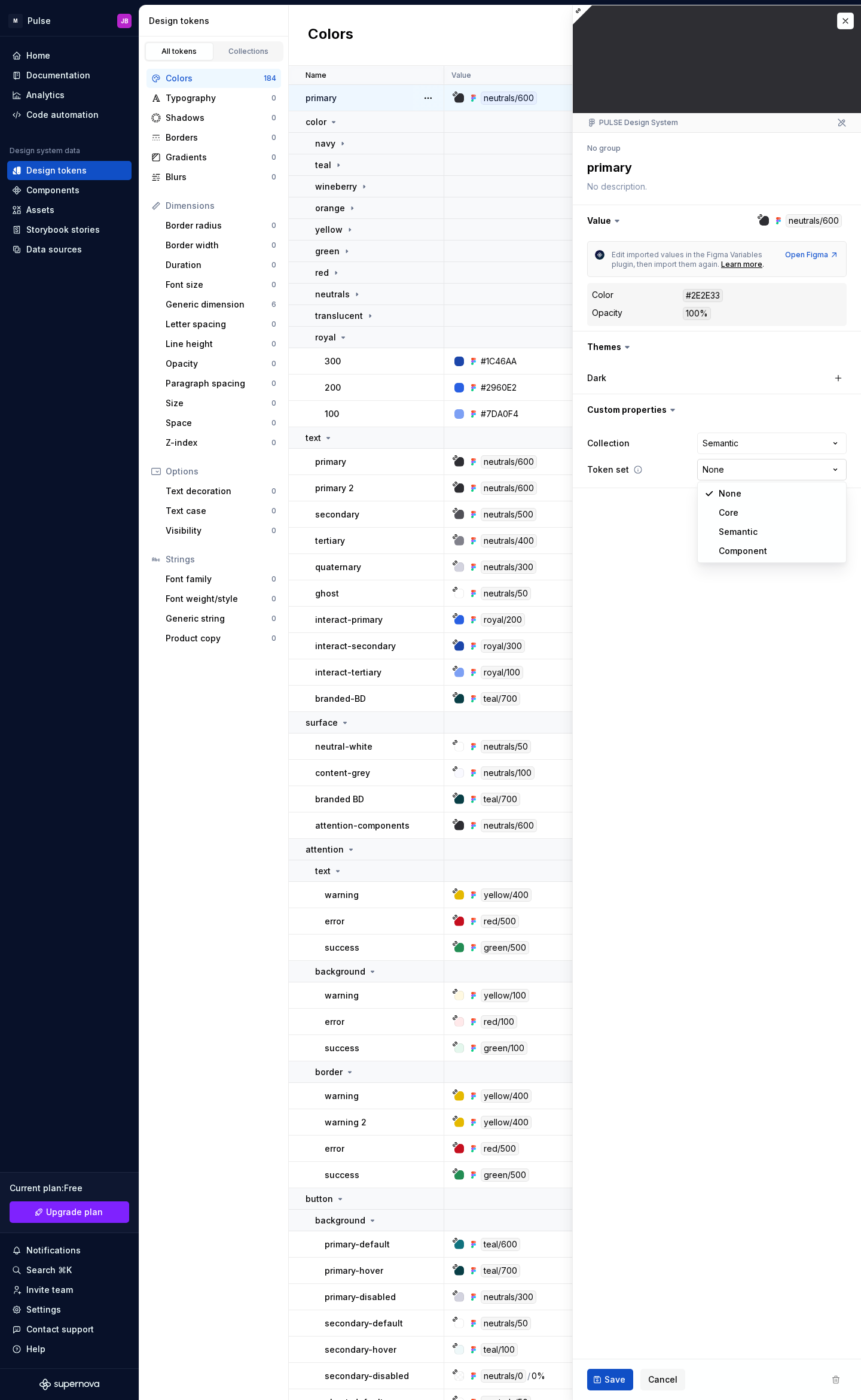
click at [719, 471] on html "M Pulse JB Home Documentation Analytics Code automation Design system data Desi…" at bounding box center [430, 700] width 861 height 1400
click at [853, 23] on button "button" at bounding box center [845, 21] width 16 height 16
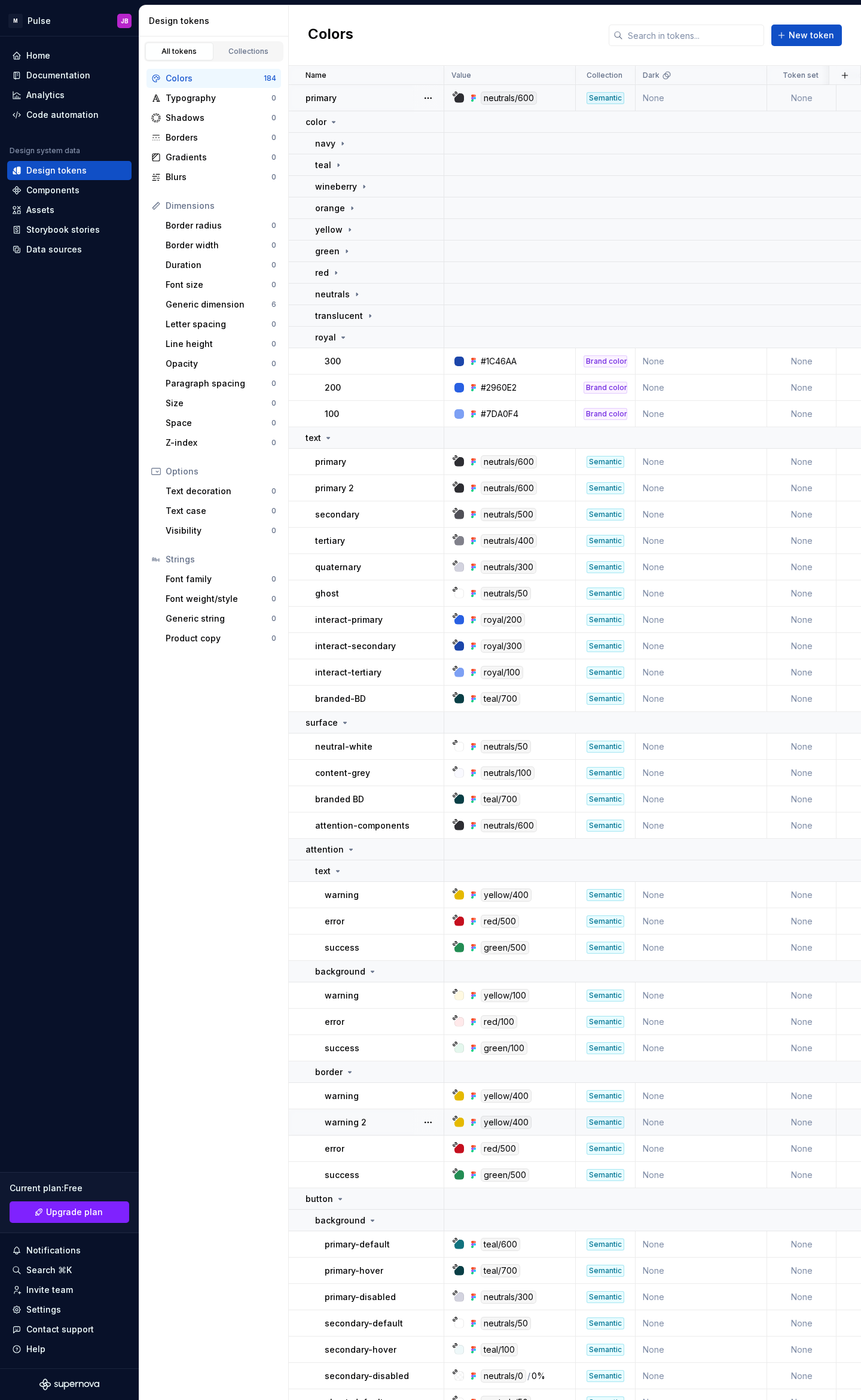
drag, startPoint x: 551, startPoint y: 1123, endPoint x: 429, endPoint y: 1121, distance: 122.0
click at [429, 1121] on tr "warning 2 yellow/400 Semantic None None 2 minutes ago" at bounding box center [681, 1122] width 784 height 26
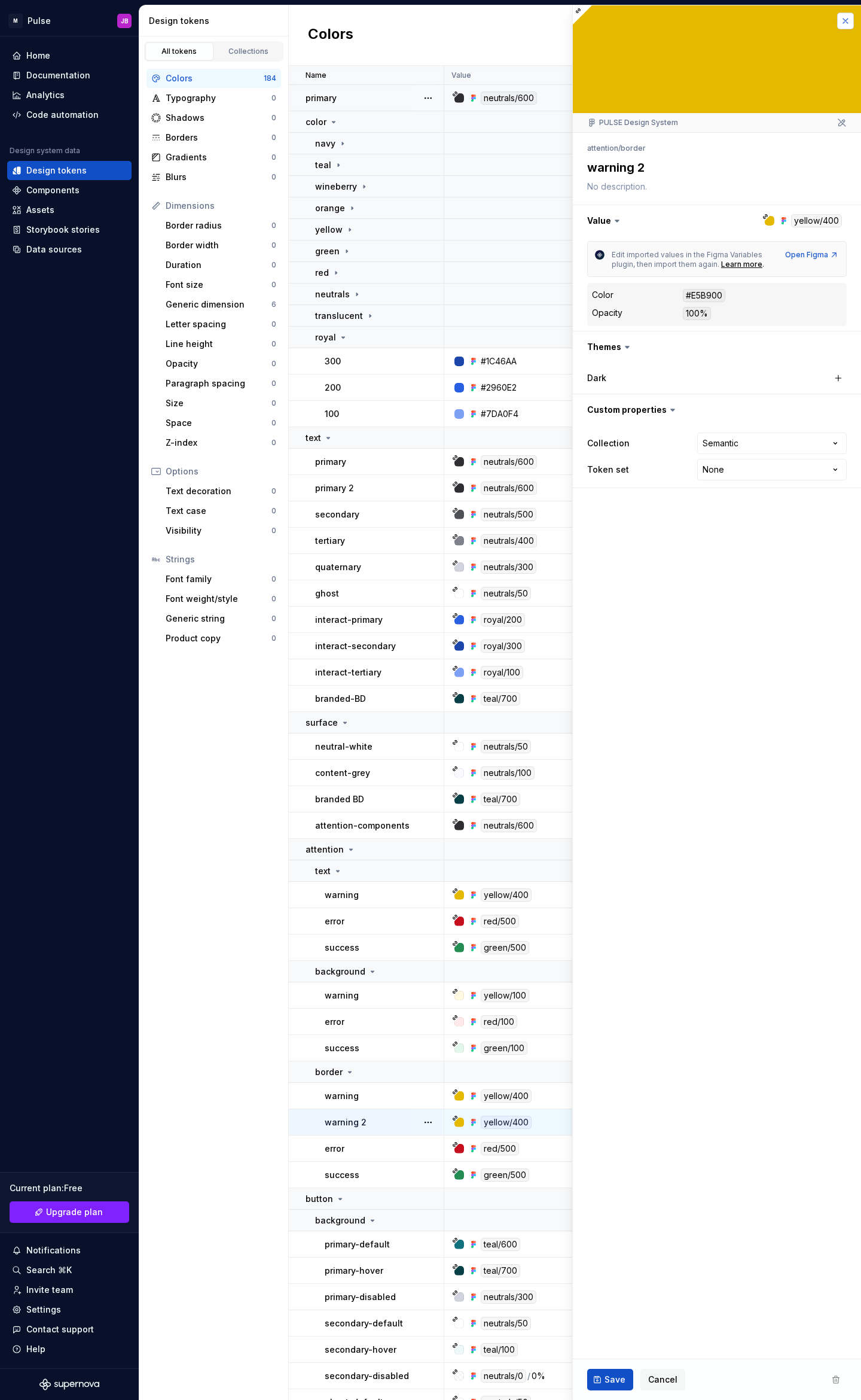
click at [845, 26] on button "button" at bounding box center [845, 21] width 16 height 16
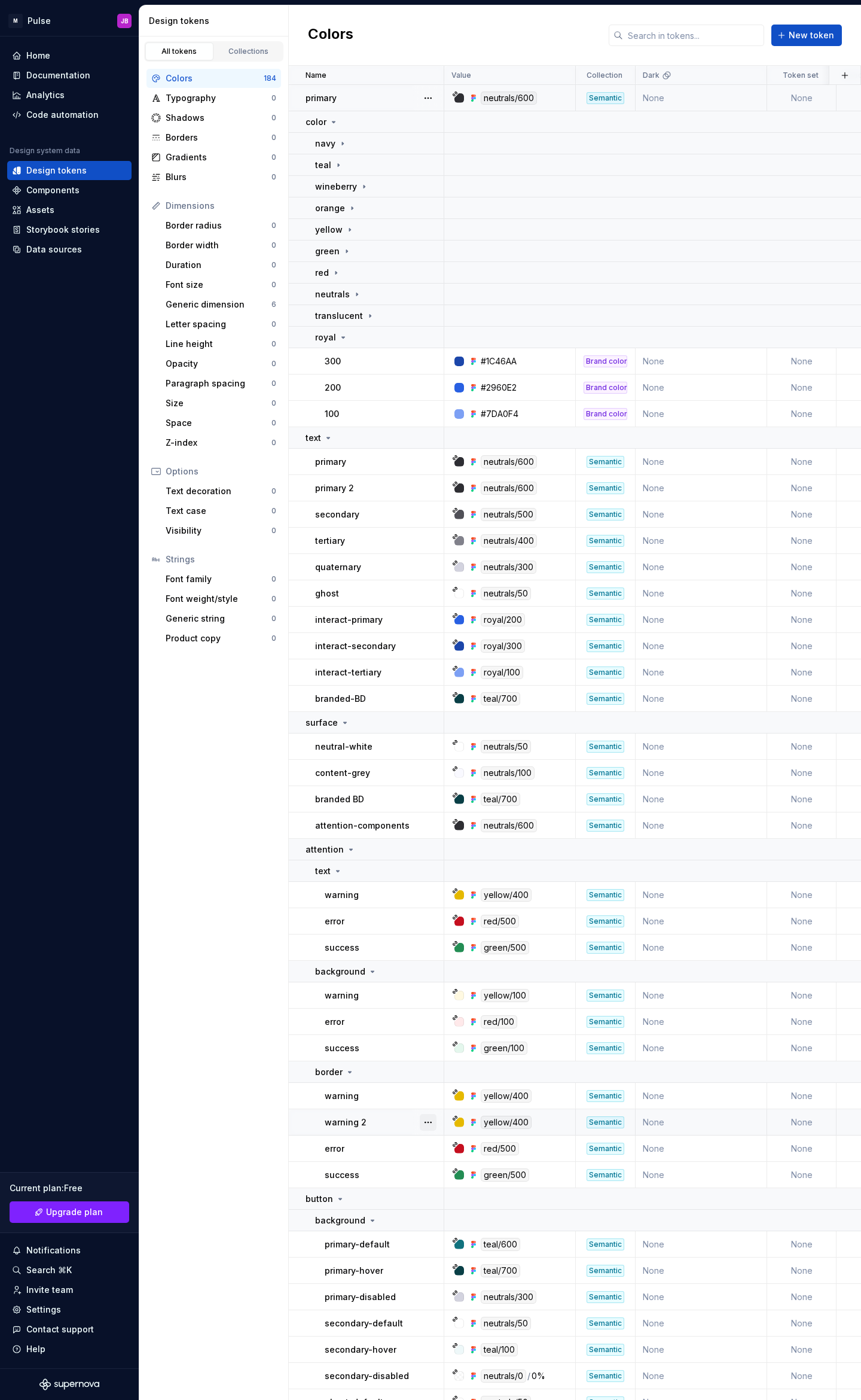
click at [431, 1121] on button "button" at bounding box center [428, 1122] width 16 height 16
click at [461, 1186] on span "Delete token" at bounding box center [462, 1189] width 78 height 19
click at [460, 1188] on span "Delete token" at bounding box center [462, 1189] width 78 height 19
click at [540, 1122] on html "M Pulse JB Home Documentation Analytics Code automation Design system data Desi…" at bounding box center [430, 700] width 861 height 1400
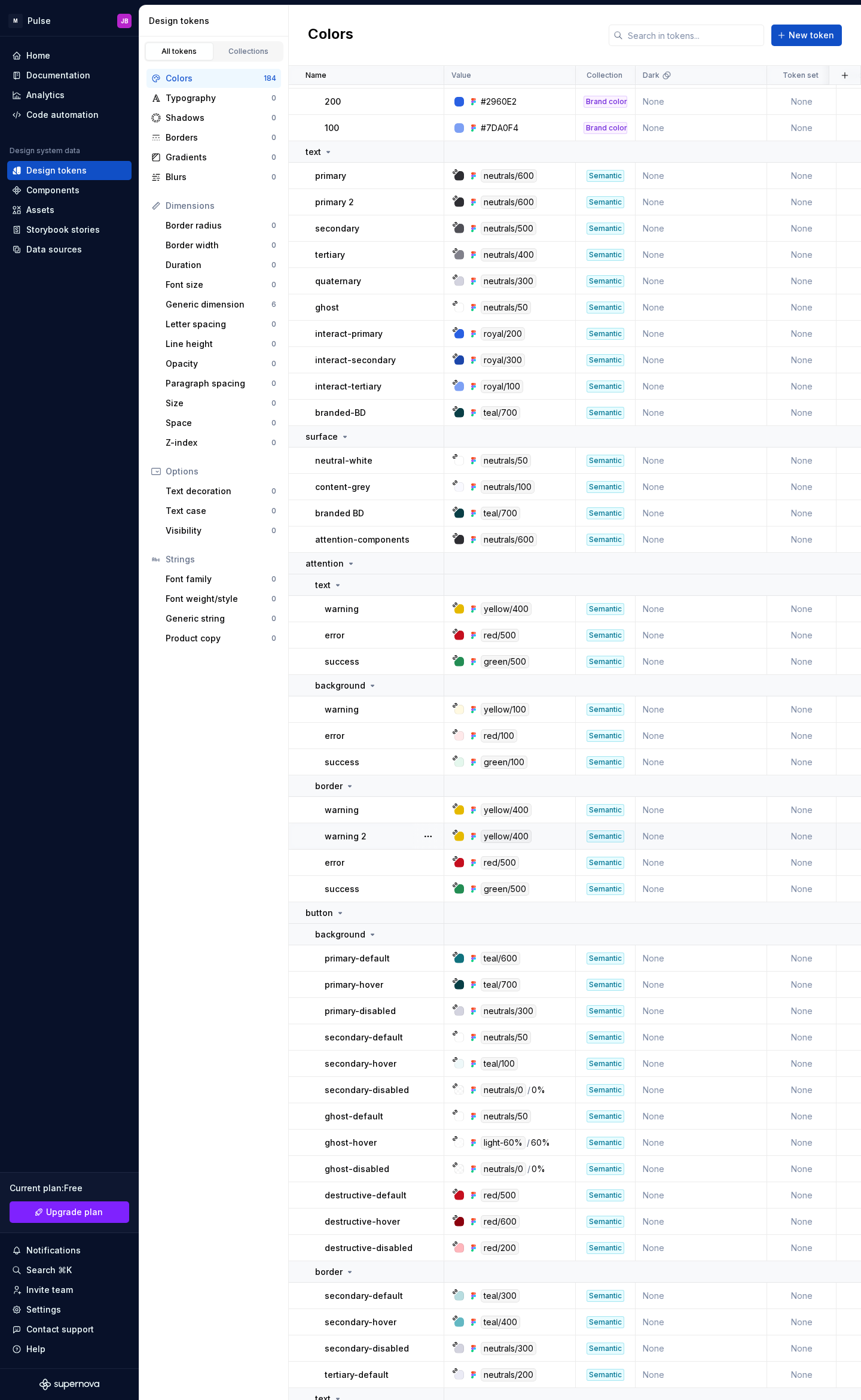
scroll to position [293, 0]
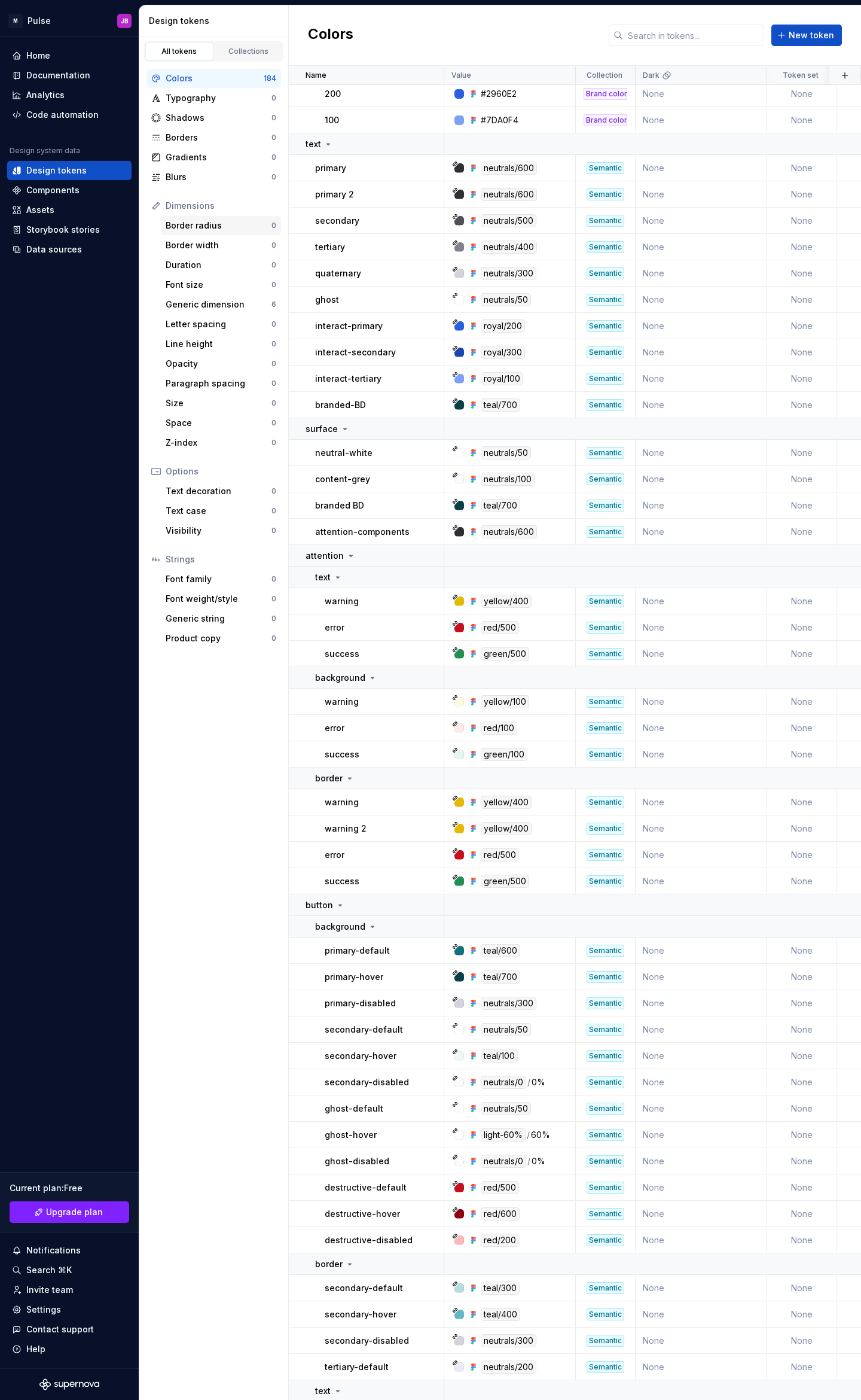
click at [228, 231] on div "Border radius" at bounding box center [219, 225] width 106 height 12
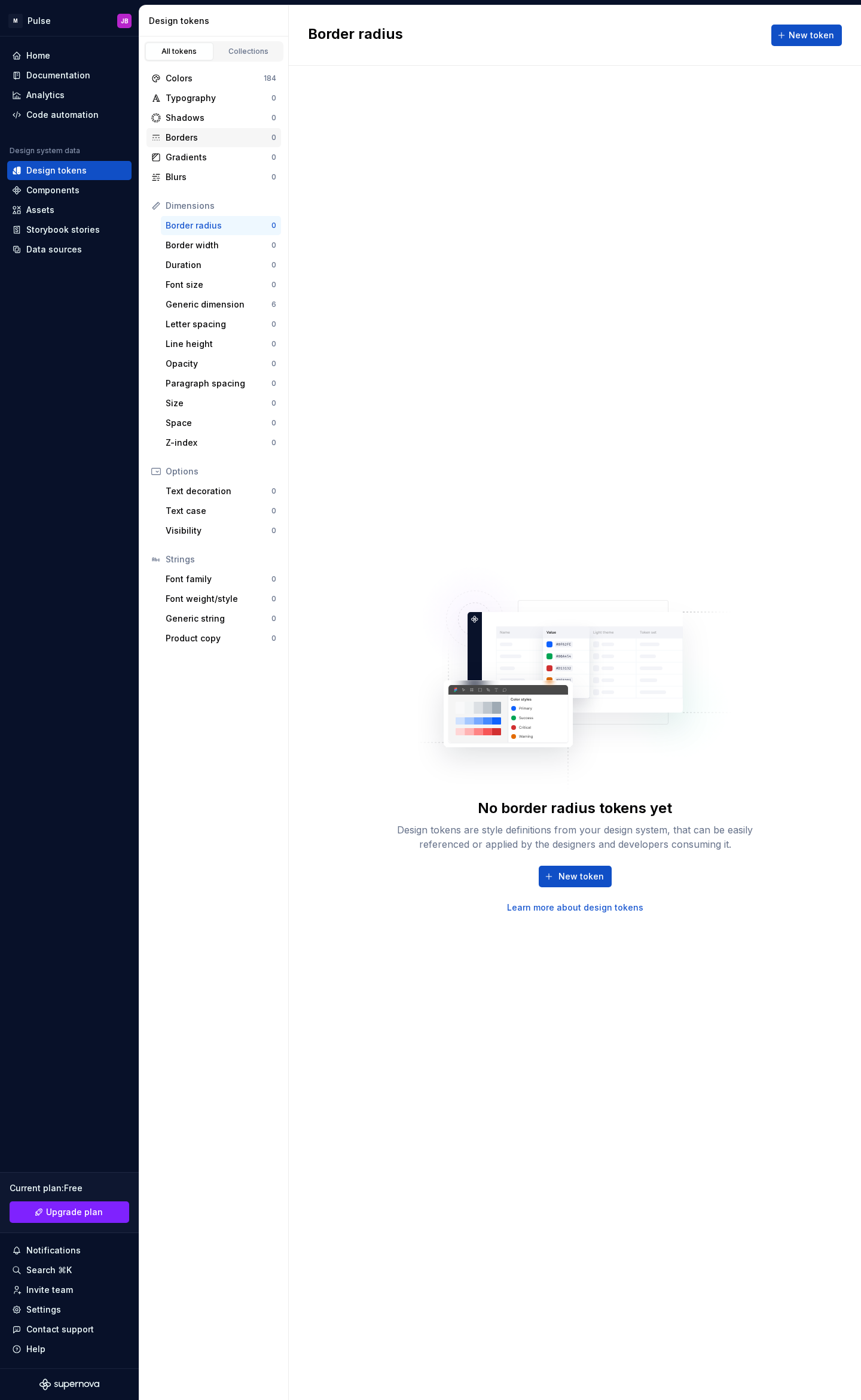
click at [228, 136] on div "Borders" at bounding box center [219, 137] width 106 height 12
click at [227, 119] on div "Shadows" at bounding box center [219, 117] width 106 height 12
click at [228, 102] on div "Typography" at bounding box center [219, 98] width 106 height 12
click at [233, 310] on div "Generic dimension" at bounding box center [219, 304] width 106 height 12
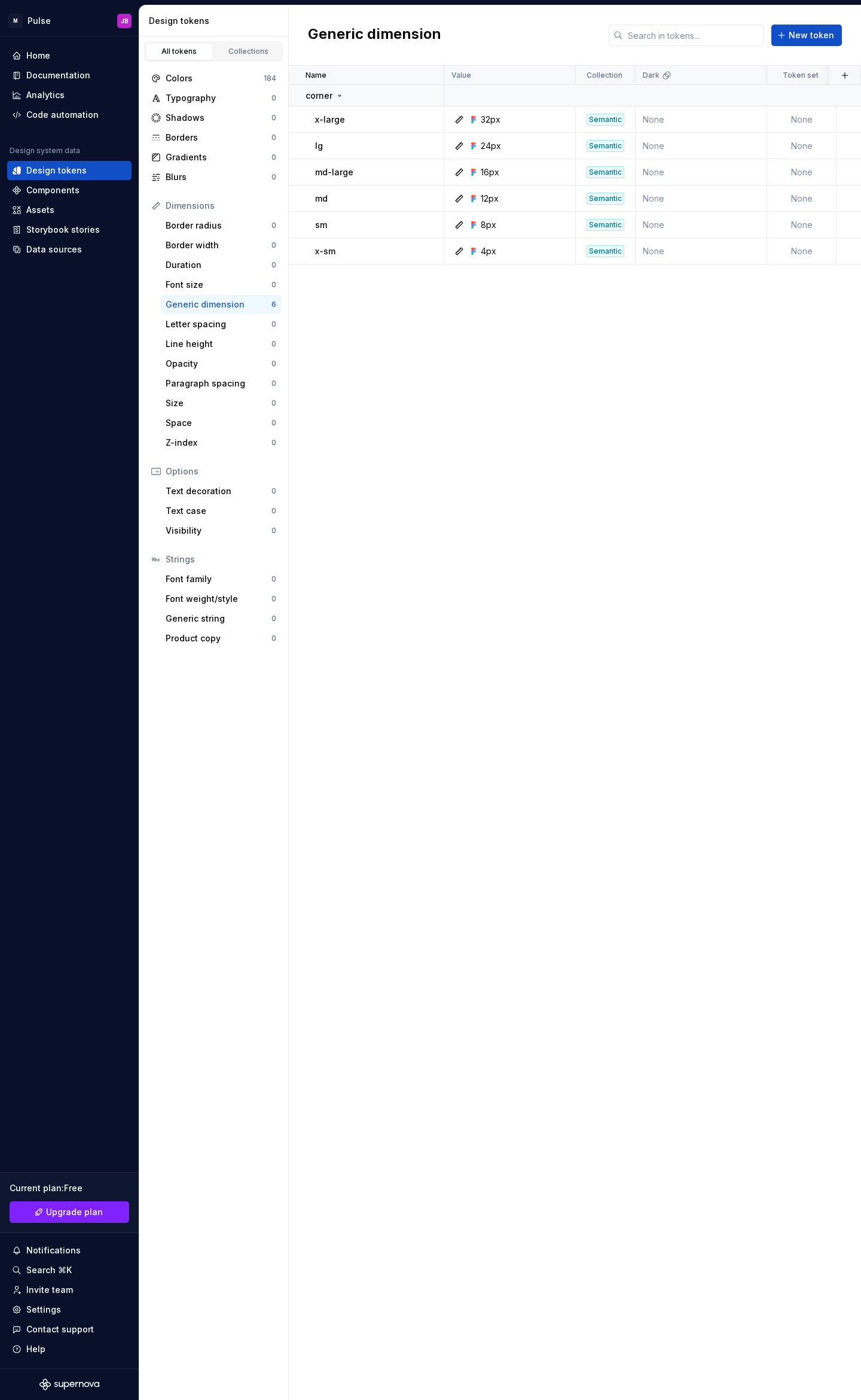
click at [212, 304] on div "Generic dimension" at bounding box center [219, 304] width 106 height 12
click at [400, 35] on h2 "Generic dimension" at bounding box center [375, 35] width 133 height 21
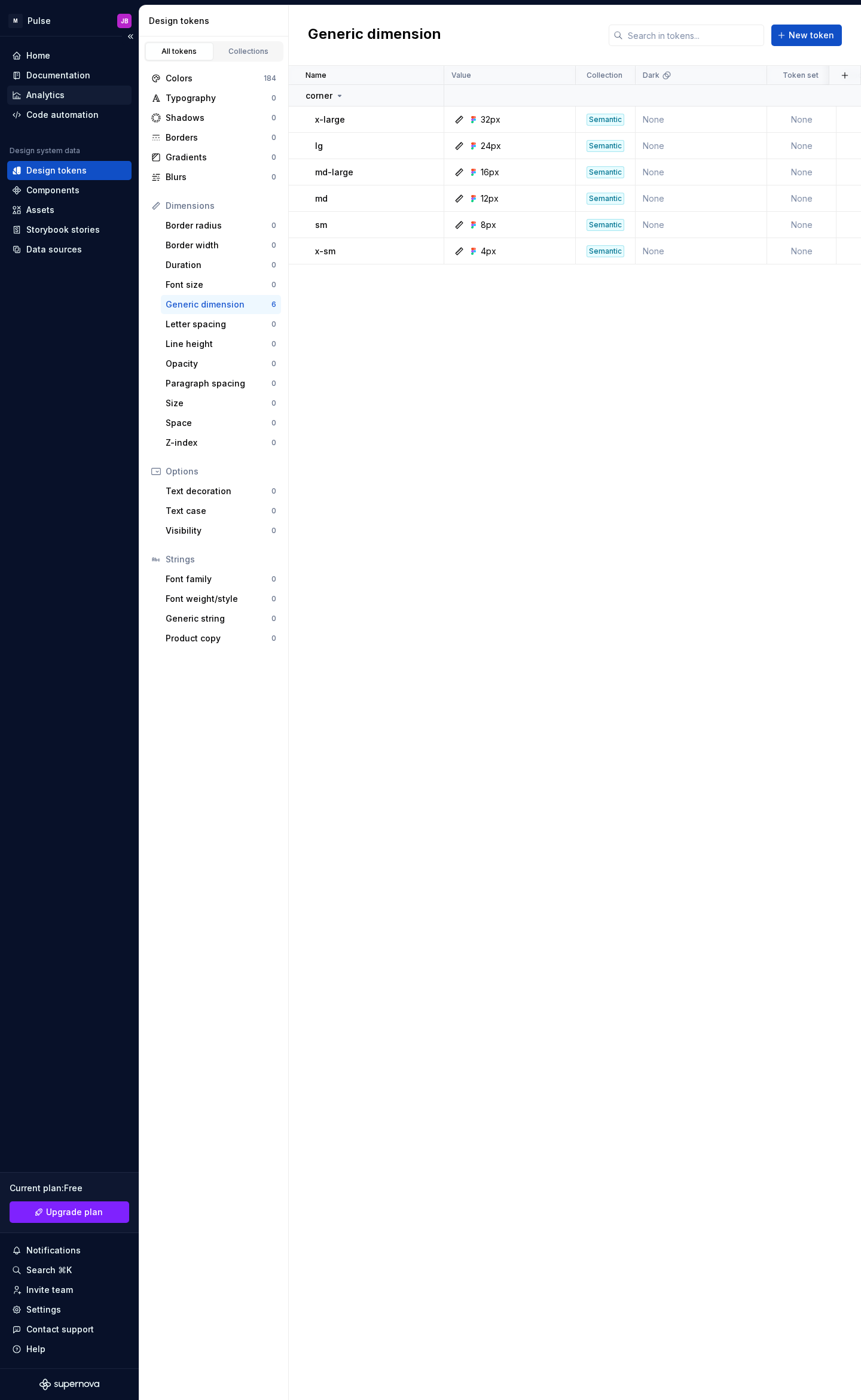
click at [78, 99] on div "Analytics" at bounding box center [70, 94] width 115 height 12
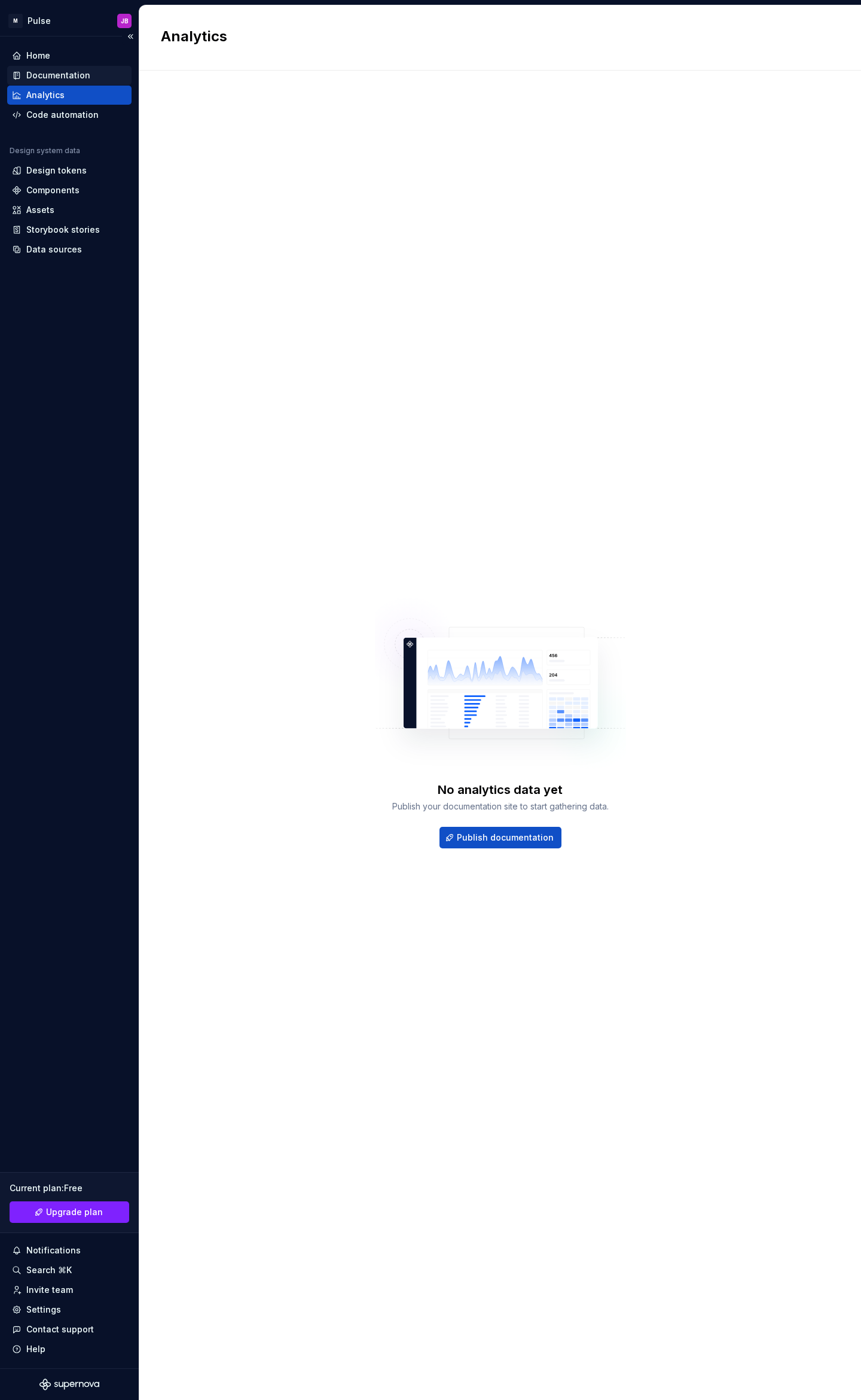
click at [82, 81] on div "Documentation" at bounding box center [58, 75] width 64 height 12
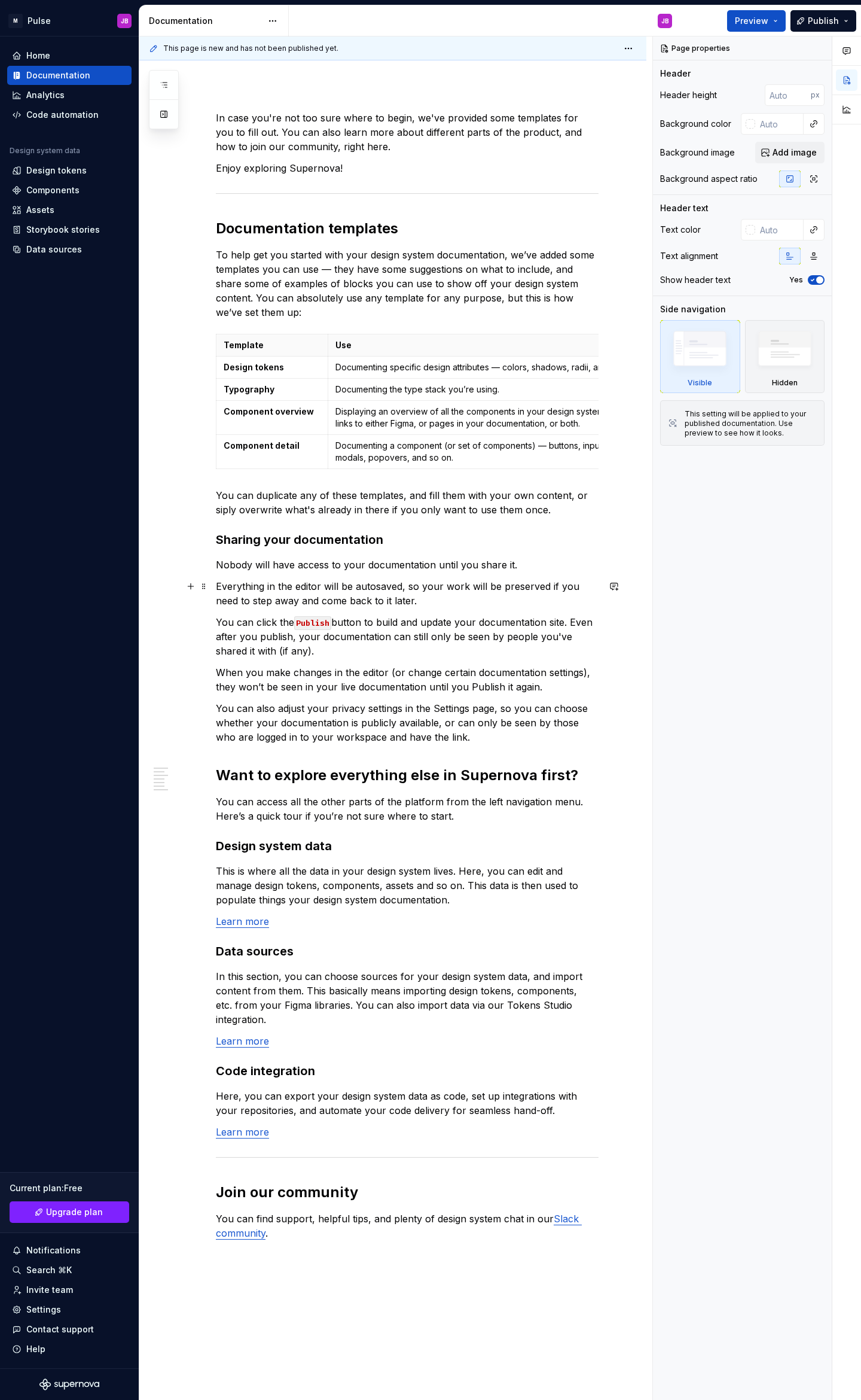
scroll to position [131, 0]
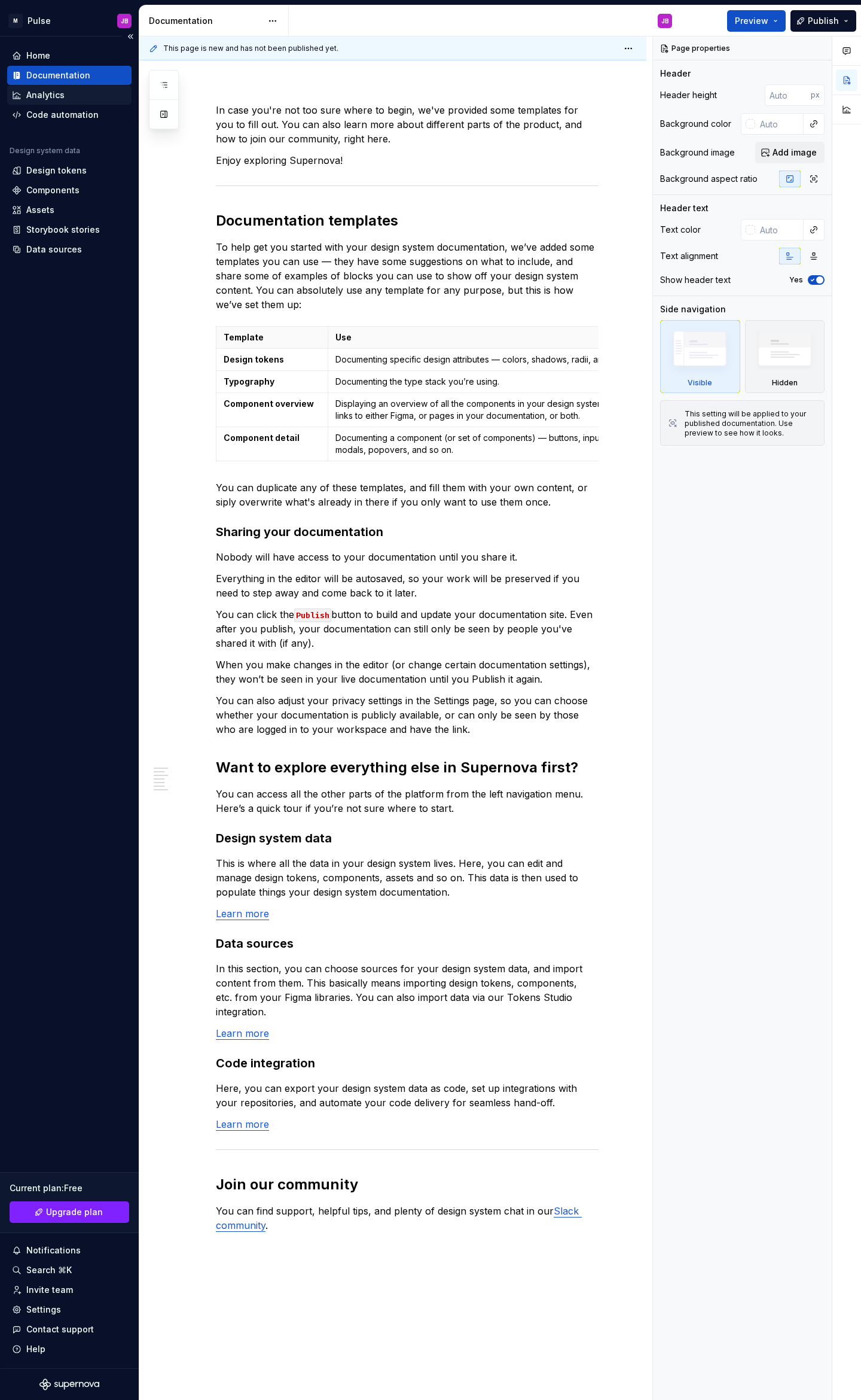
click at [43, 91] on div "Analytics" at bounding box center [45, 94] width 39 height 12
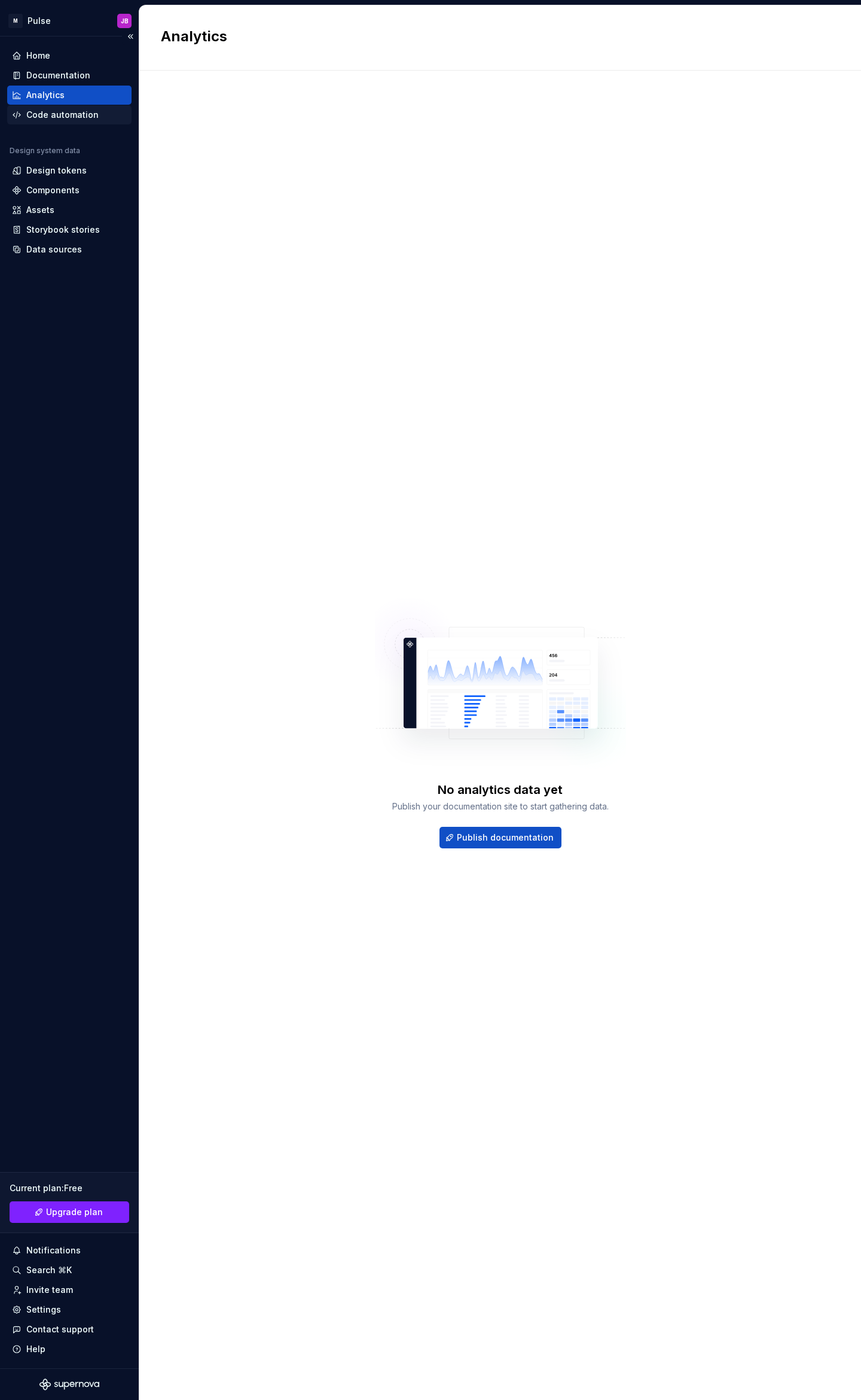
click at [52, 117] on div "Code automation" at bounding box center [62, 115] width 72 height 12
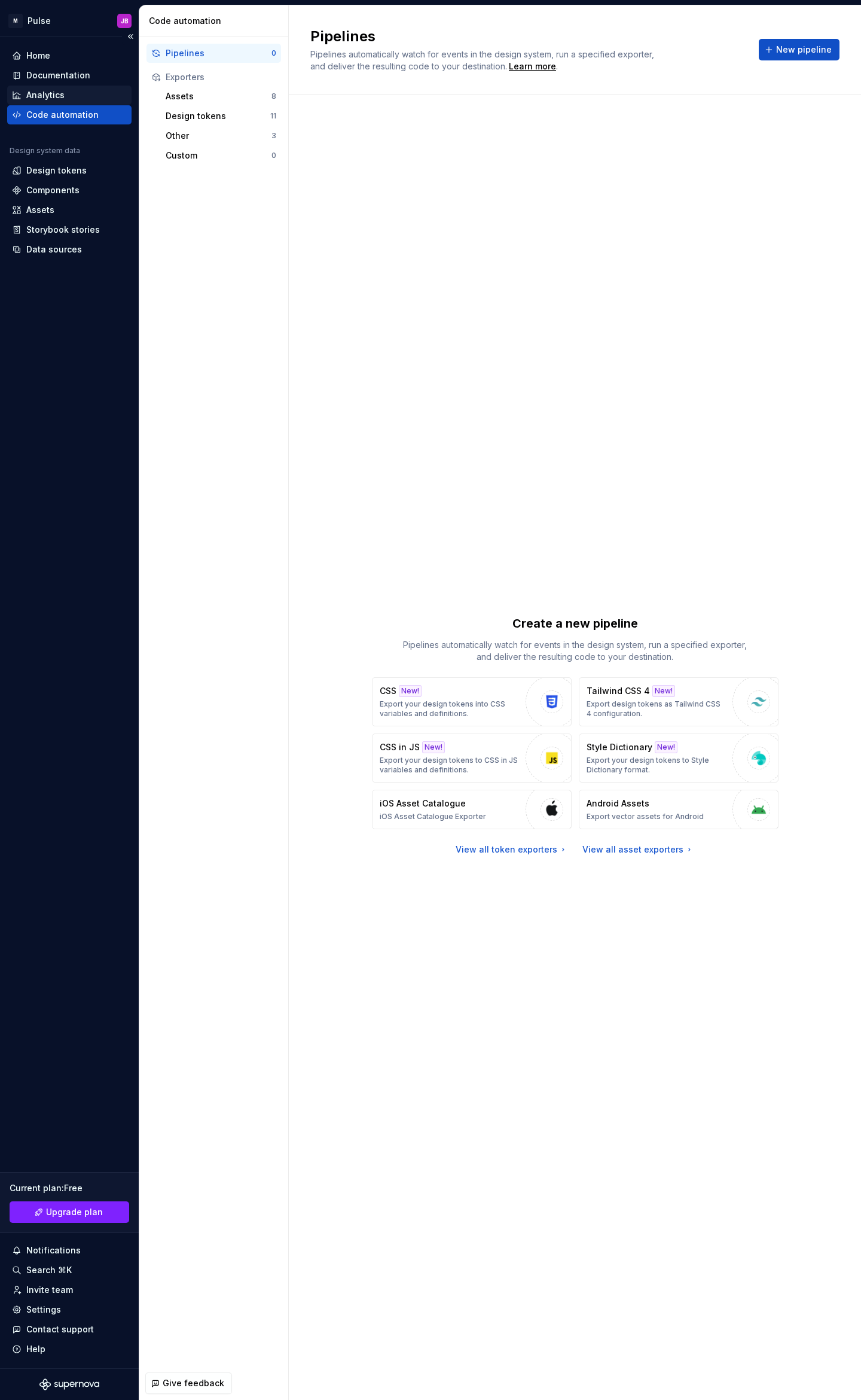
click at [57, 101] on div "Analytics" at bounding box center [69, 94] width 124 height 19
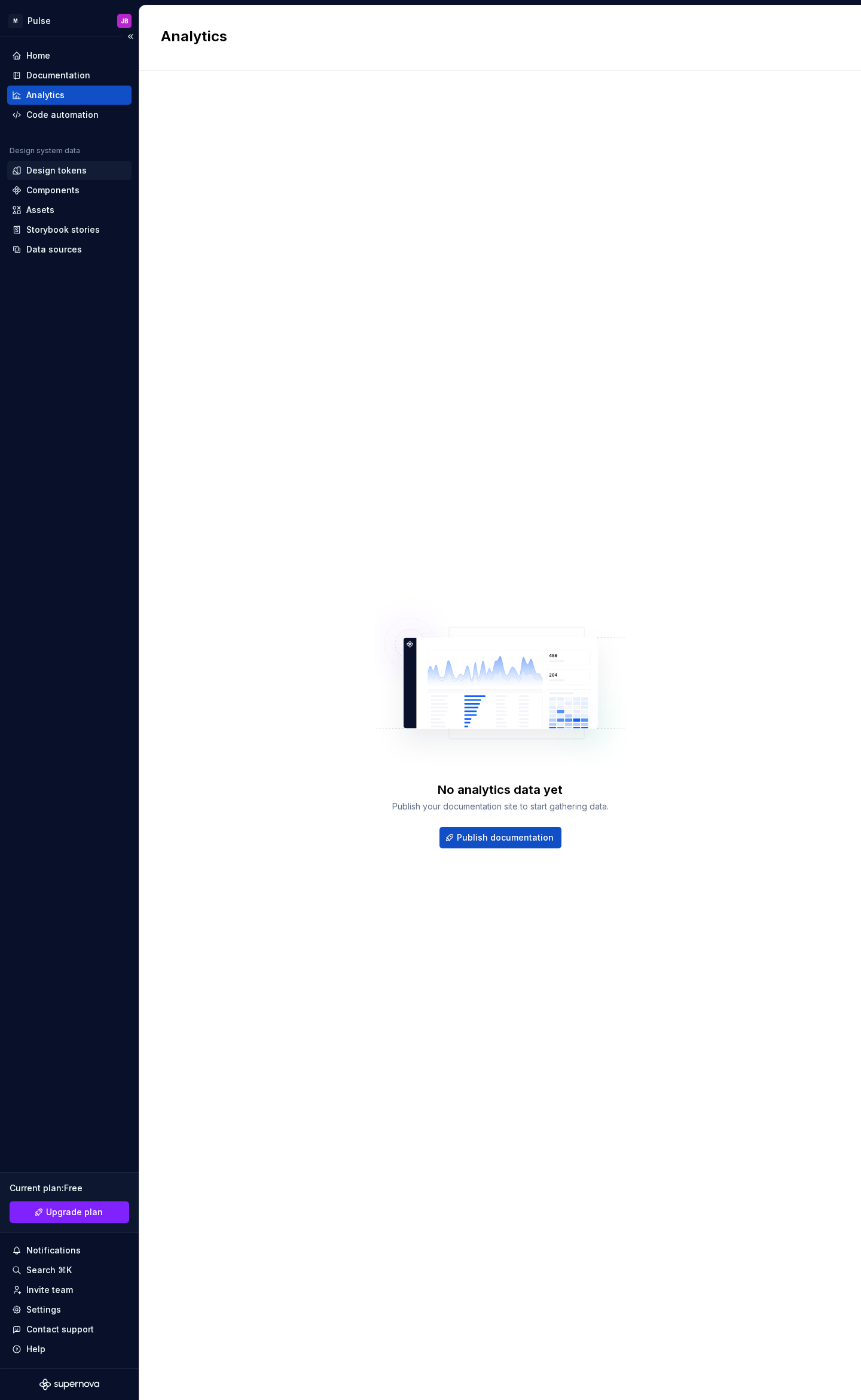
click at [51, 170] on div "Design tokens" at bounding box center [57, 170] width 61 height 12
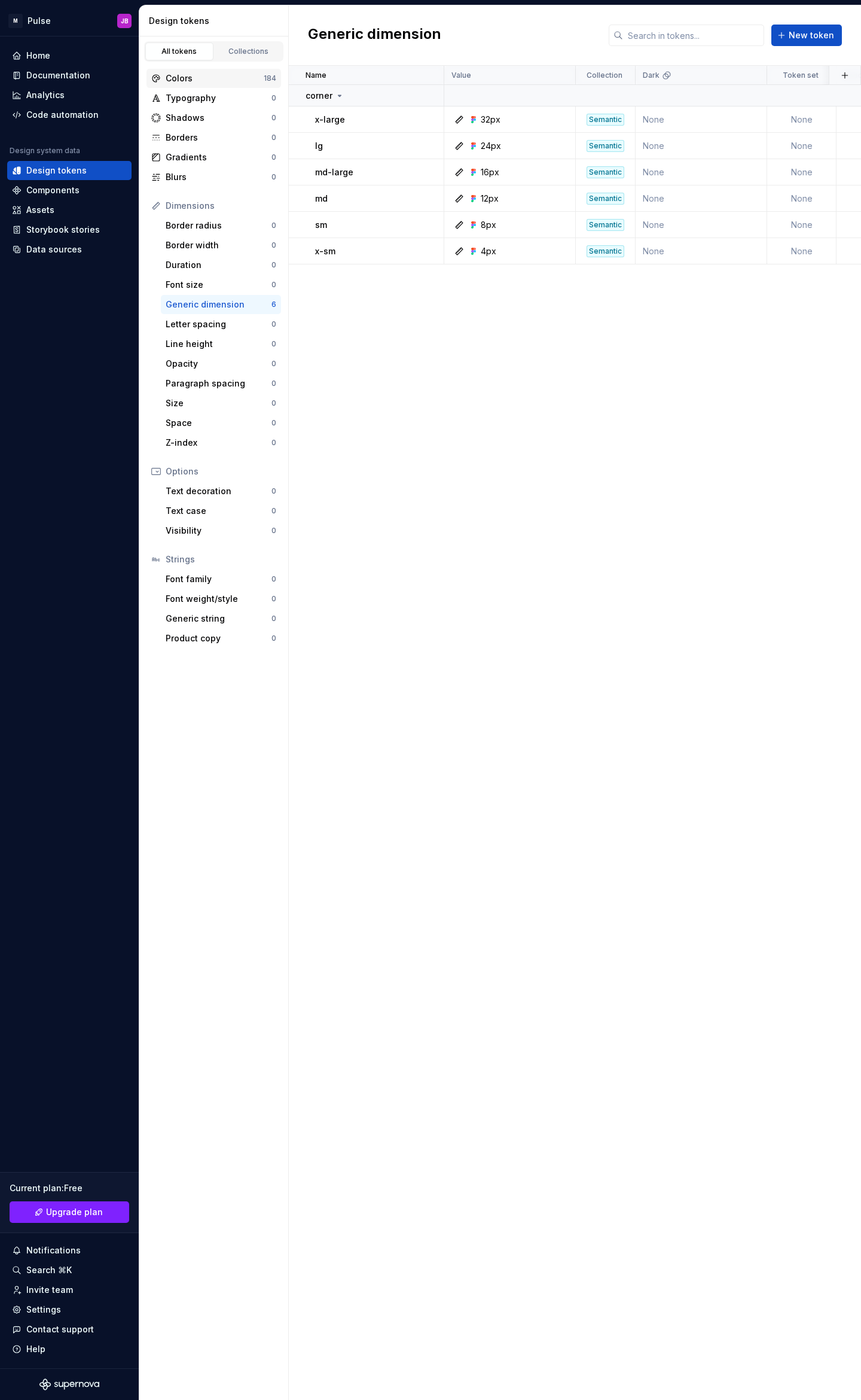
click at [236, 77] on div "Colors" at bounding box center [214, 78] width 98 height 12
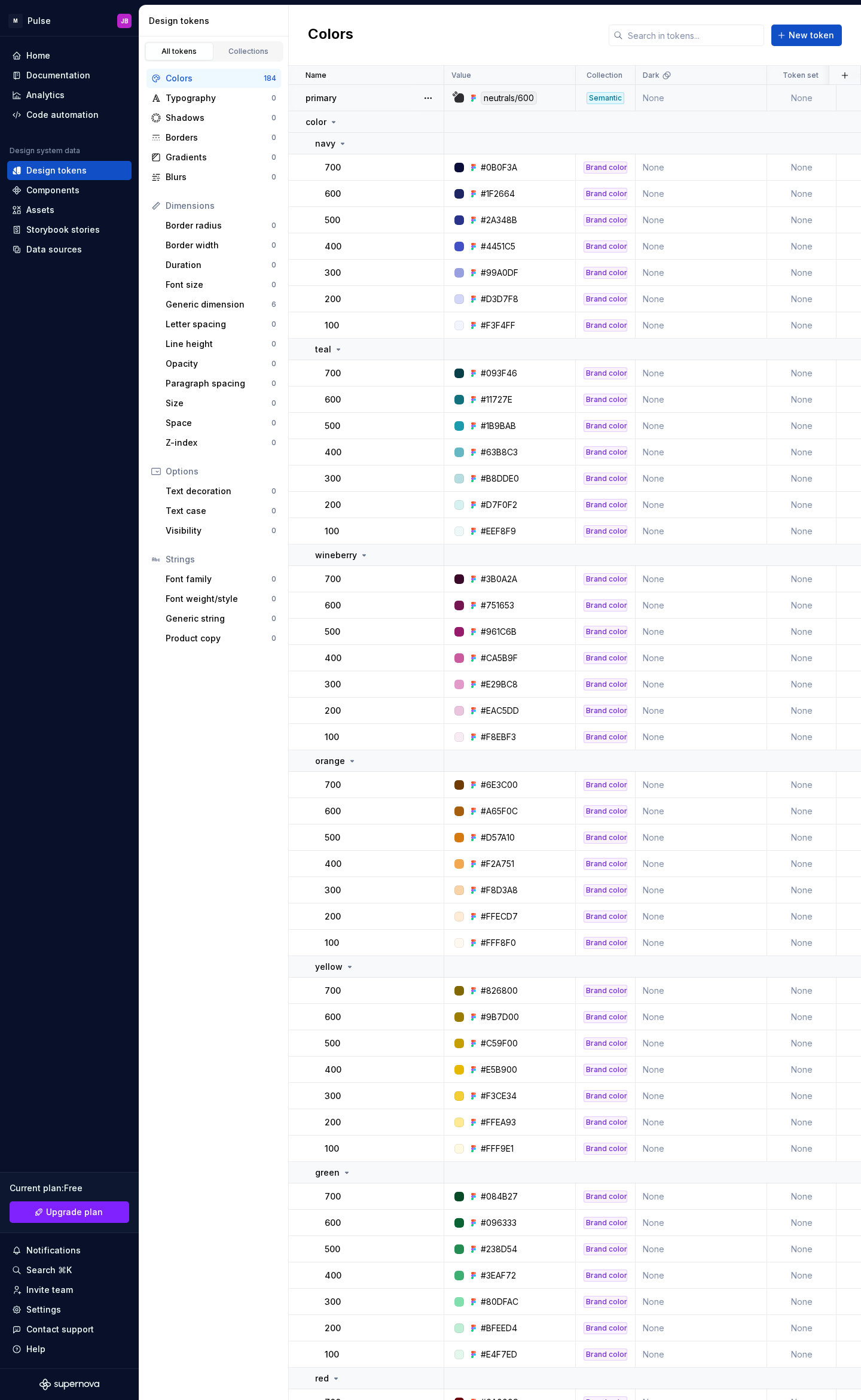
click at [436, 103] on div at bounding box center [428, 97] width 31 height 25
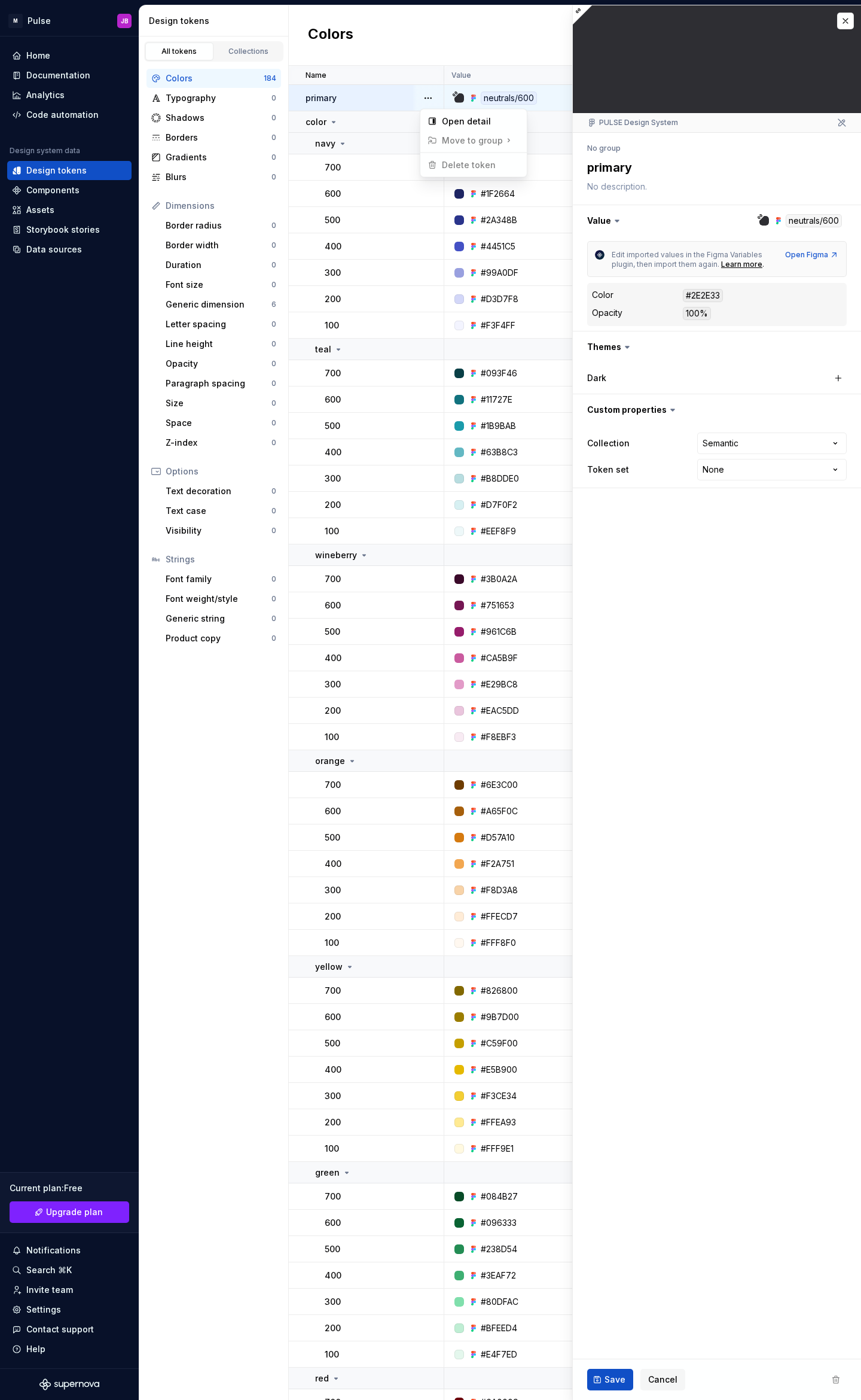
click at [408, 731] on html "M Pulse JB Home Documentation Analytics Code automation Design system data Desi…" at bounding box center [430, 700] width 861 height 1400
click at [848, 21] on button "button" at bounding box center [845, 21] width 16 height 16
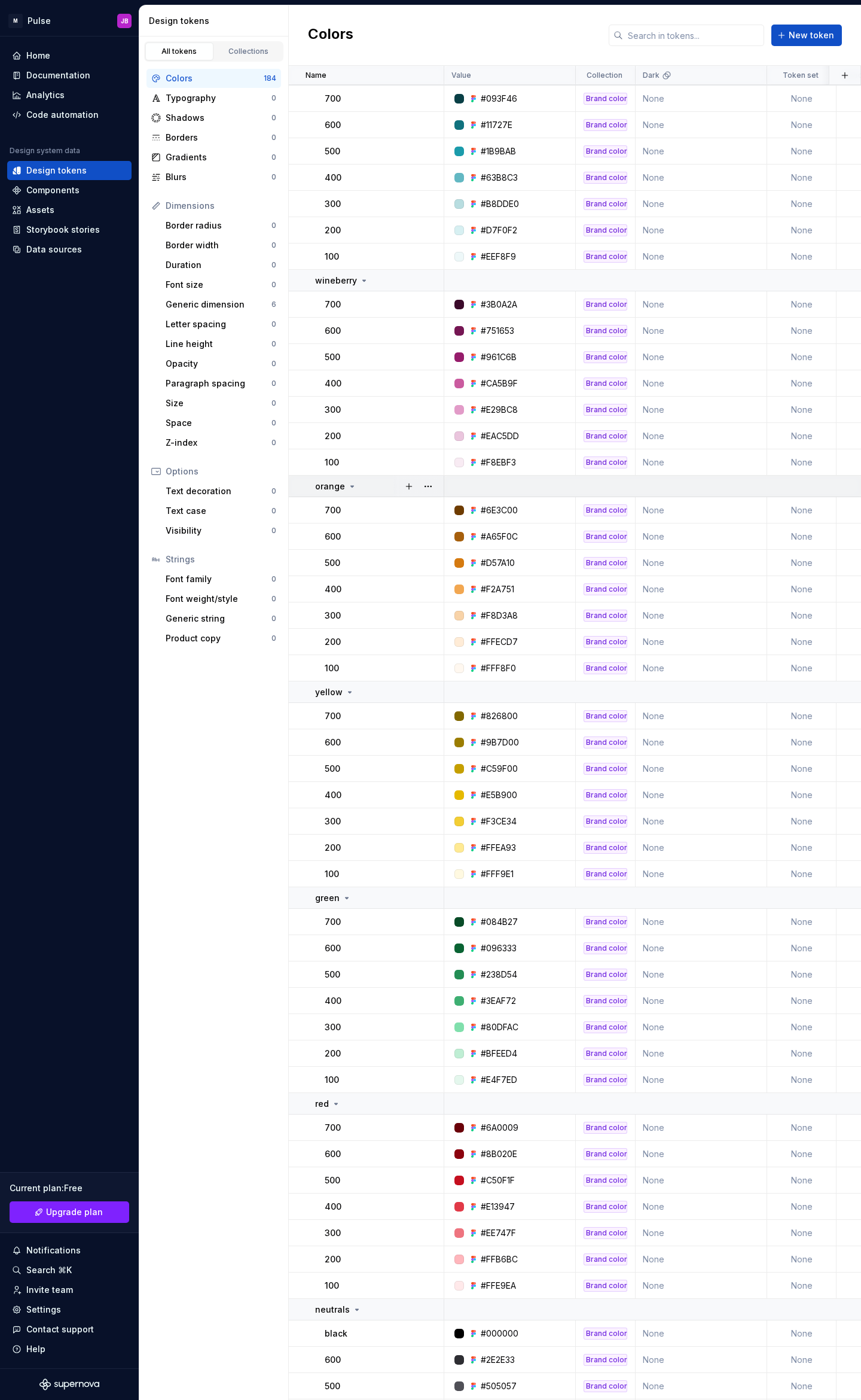
scroll to position [361, 0]
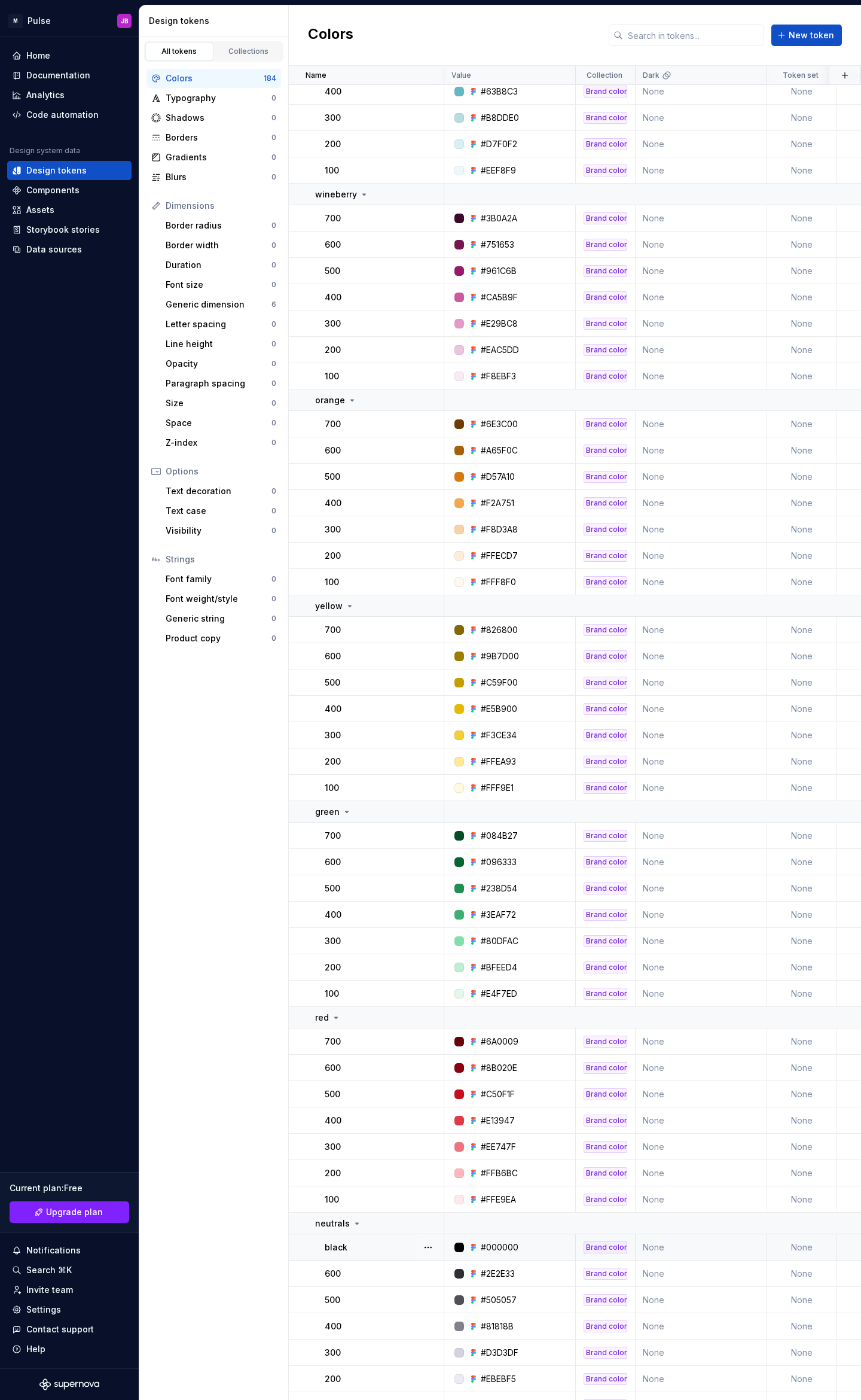
click at [335, 1245] on p "black" at bounding box center [336, 1247] width 23 height 12
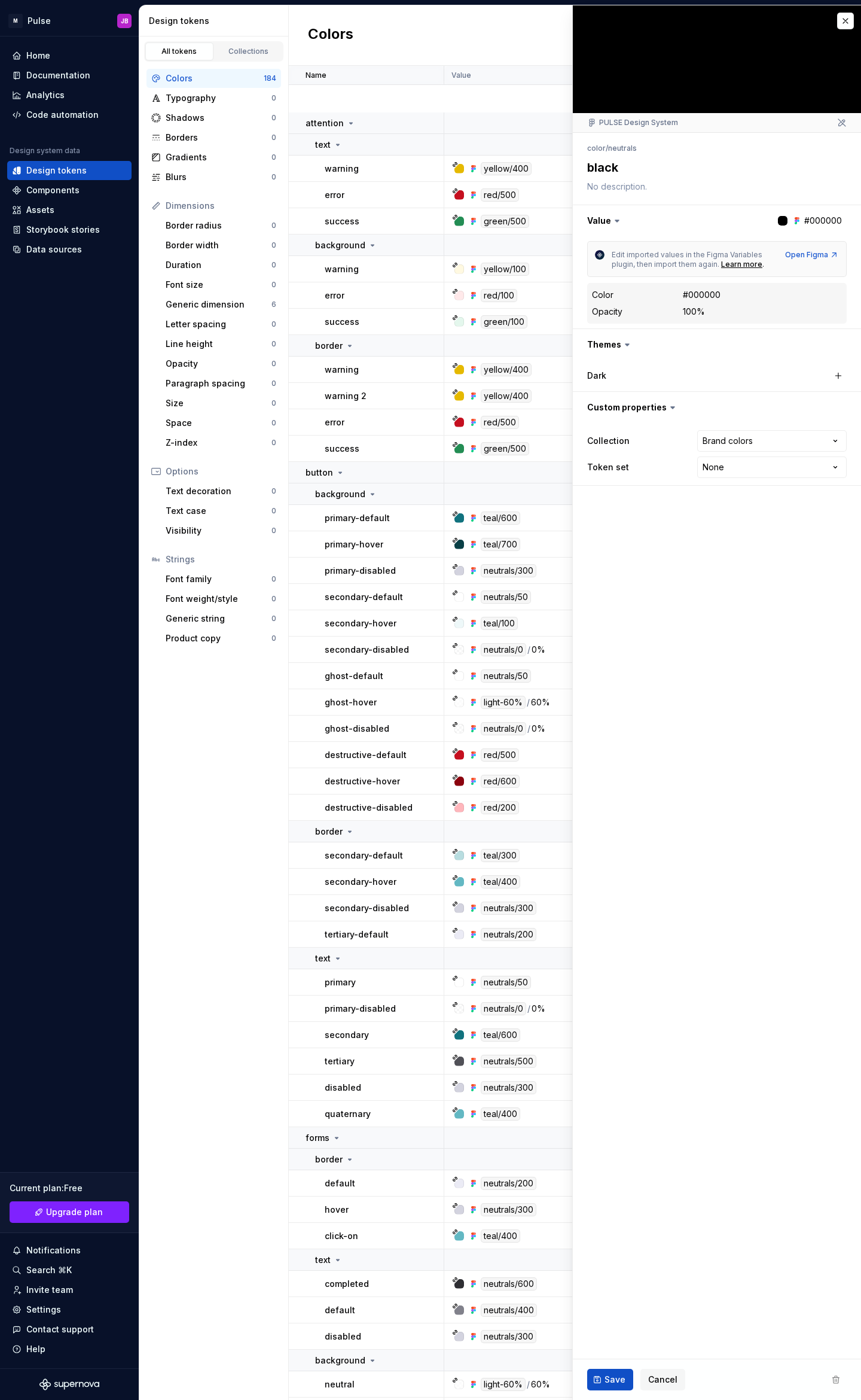
scroll to position [2752, 0]
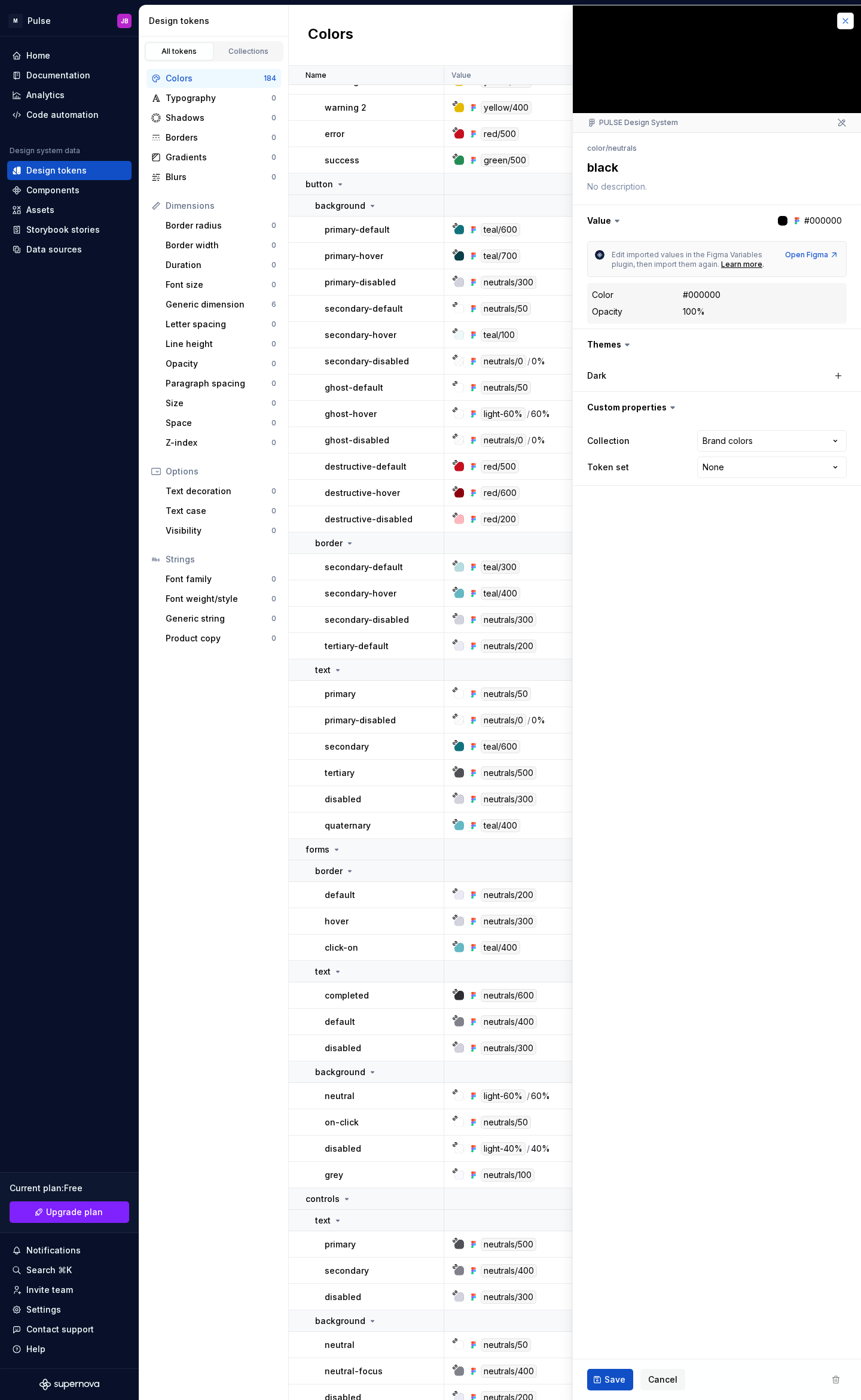
click at [845, 19] on button "button" at bounding box center [845, 21] width 16 height 16
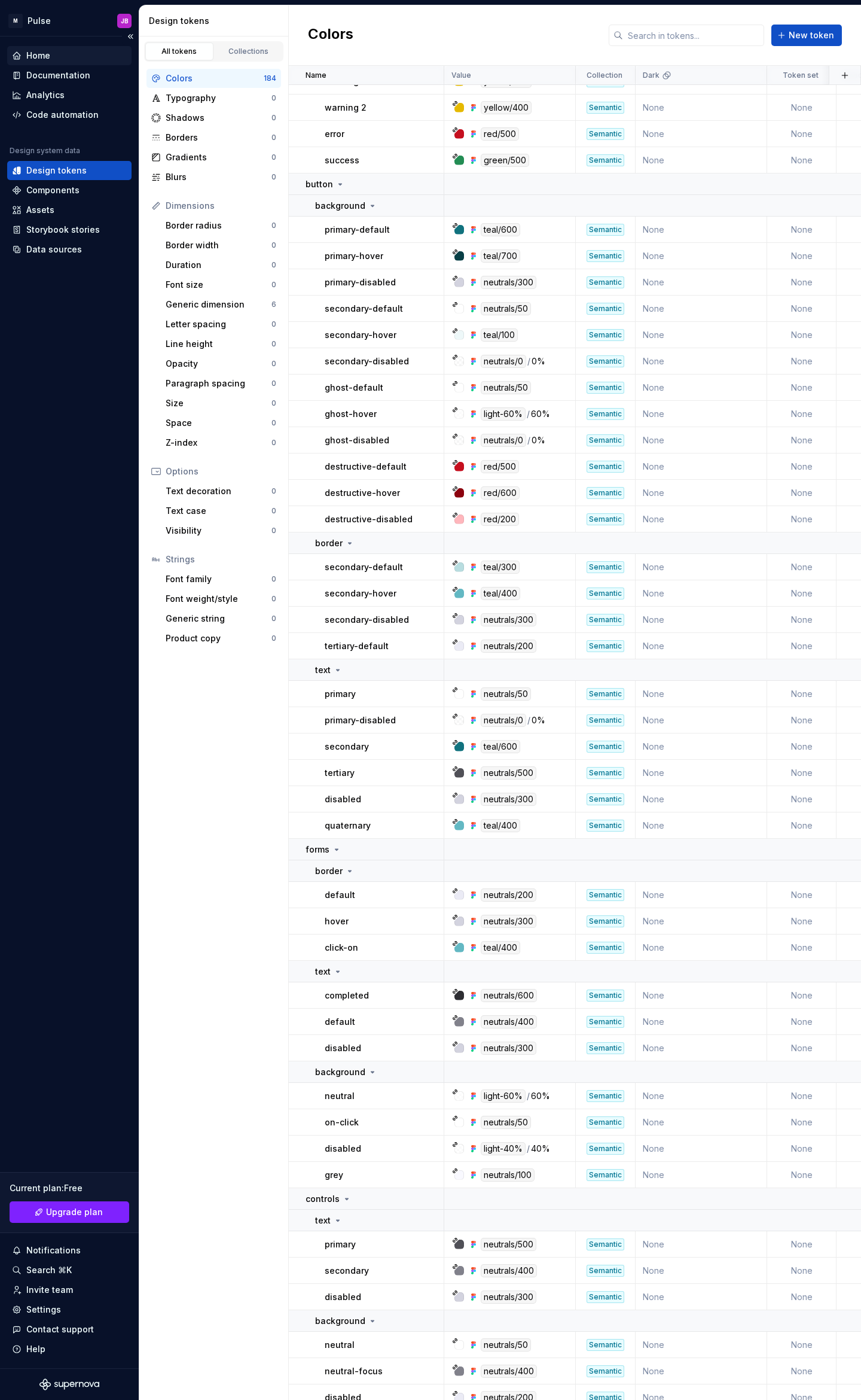
click at [58, 54] on div "Home" at bounding box center [70, 55] width 115 height 12
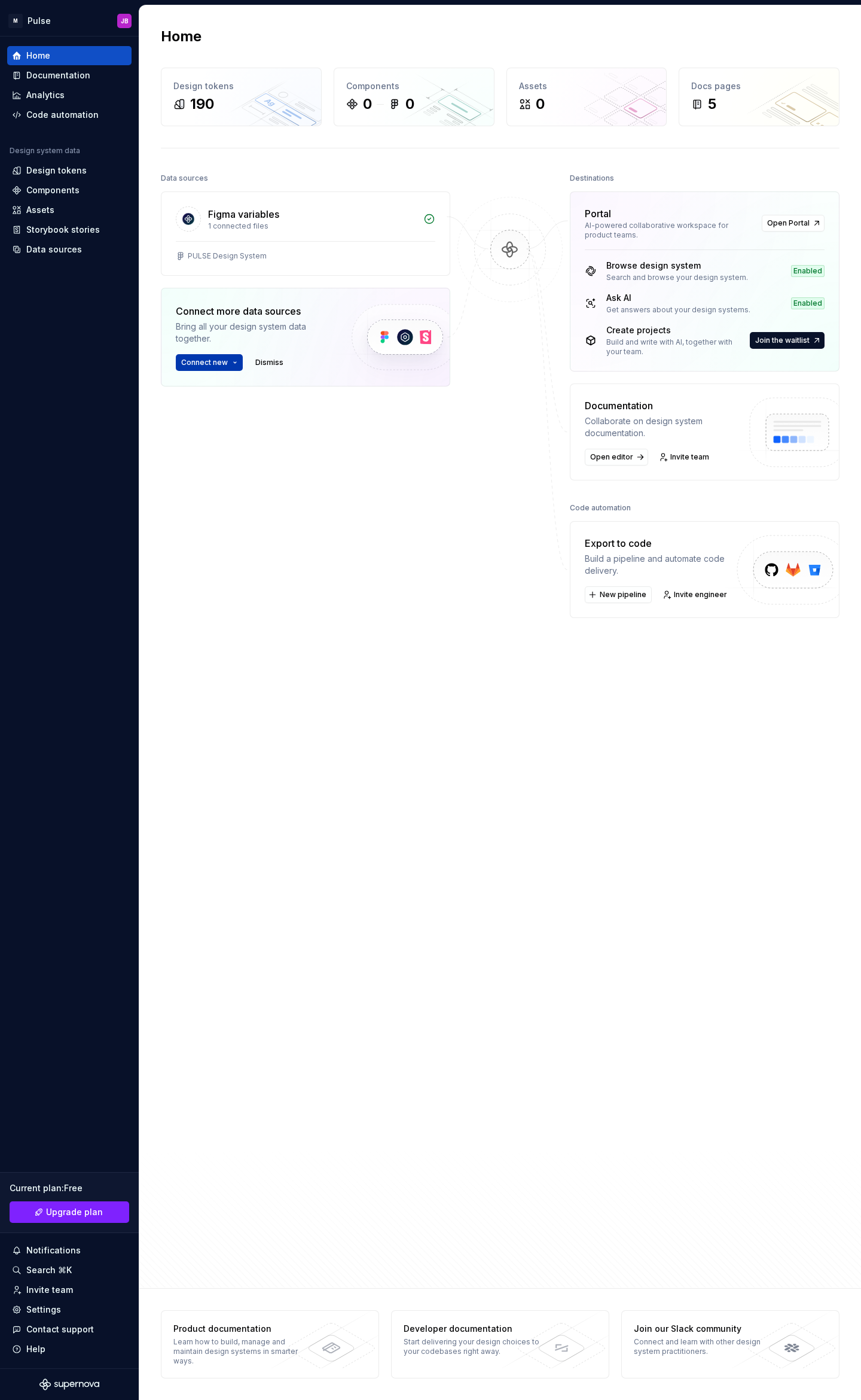
click at [236, 363] on button "Connect new" at bounding box center [209, 362] width 67 height 16
click at [412, 445] on div "Figma variables 1 connected files PULSE Design System Connect more data sources…" at bounding box center [306, 319] width 289 height 255
click at [316, 234] on div "Figma variables 1 connected files" at bounding box center [306, 217] width 288 height 49
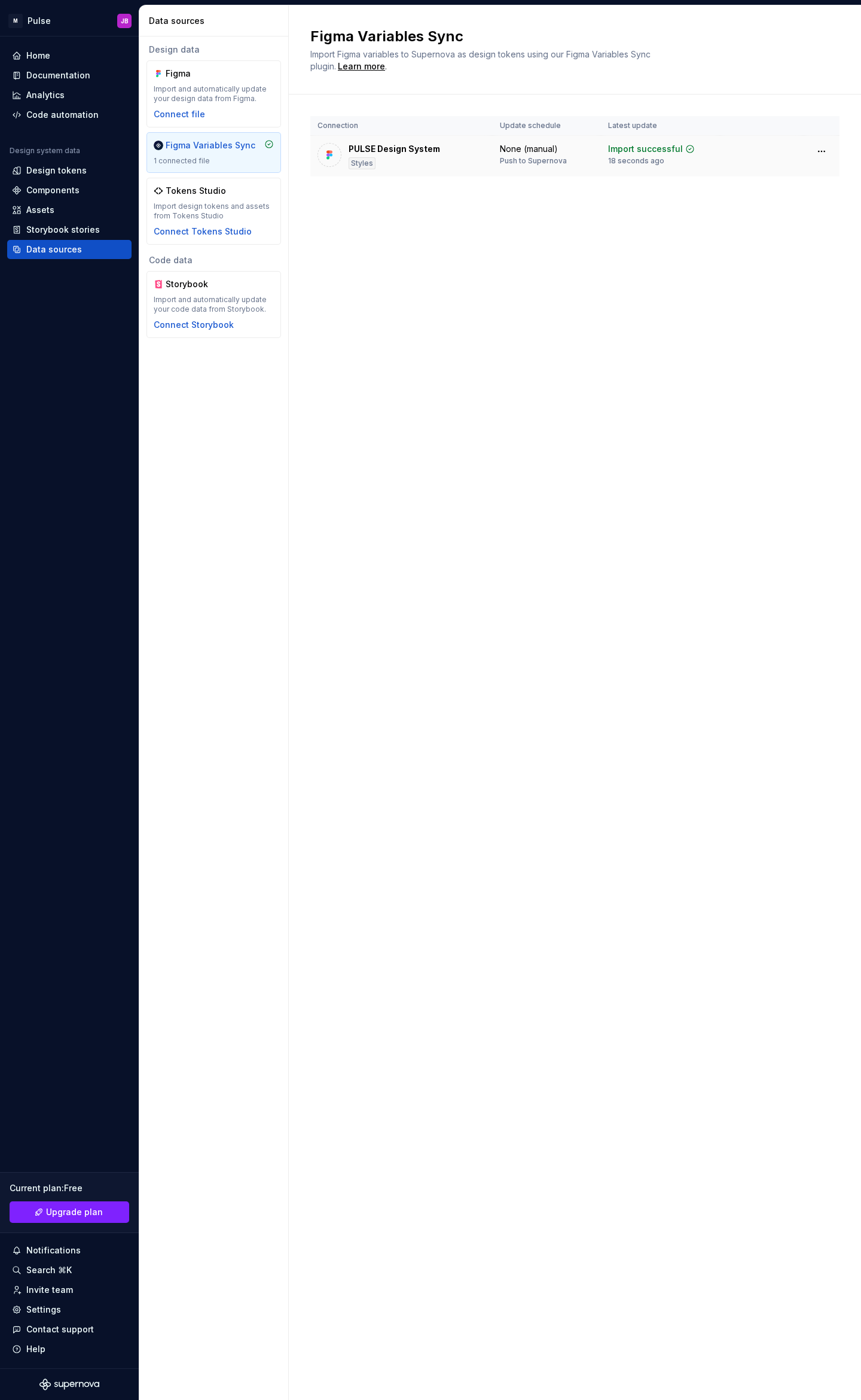
click at [420, 144] on div "PULSE Design System" at bounding box center [394, 149] width 91 height 12
click at [211, 91] on div "Import and automatically update your design data from Figma." at bounding box center [214, 94] width 120 height 19
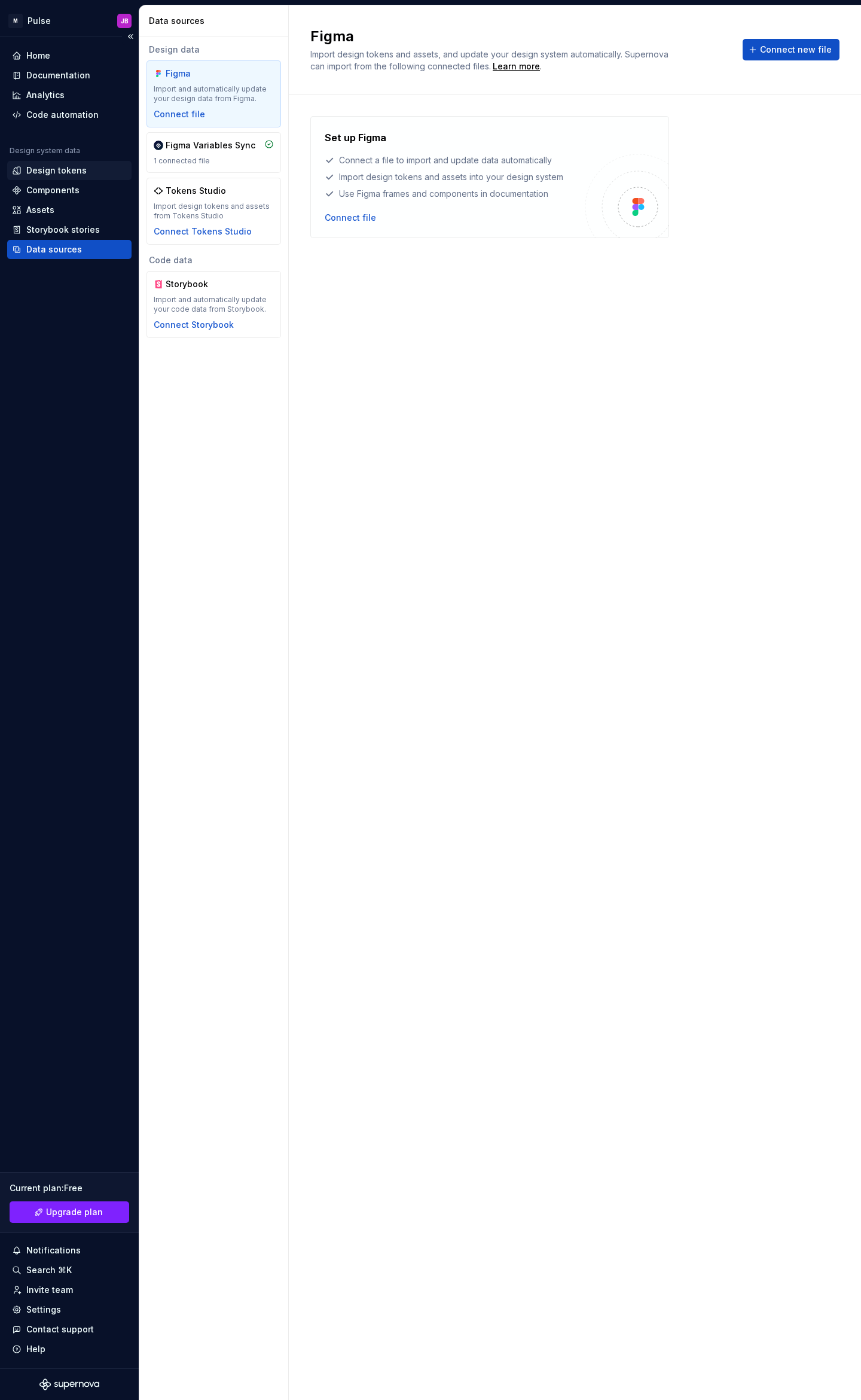
click at [63, 168] on div "Design tokens" at bounding box center [57, 170] width 61 height 12
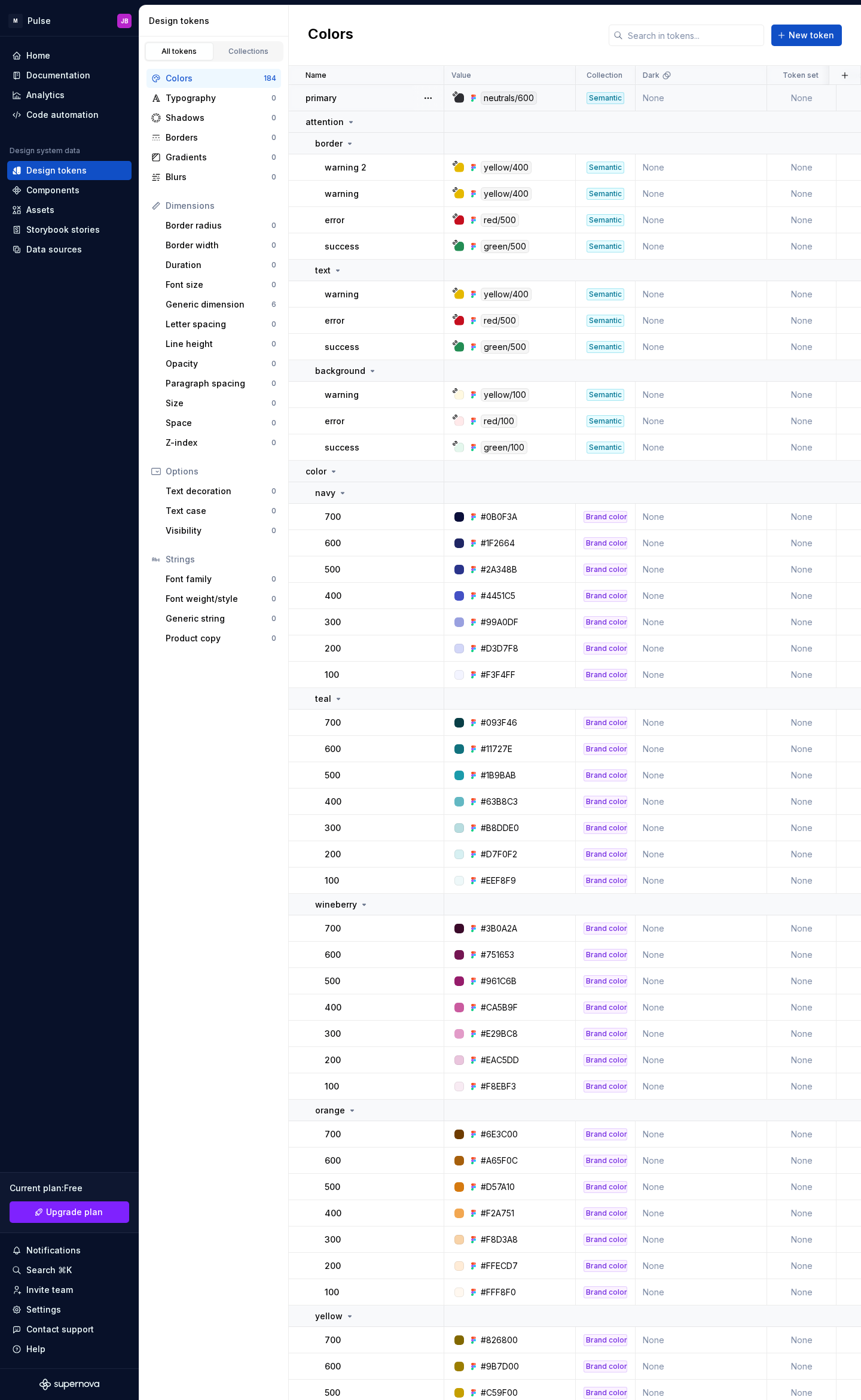
click at [342, 98] on div "primary" at bounding box center [374, 98] width 137 height 12
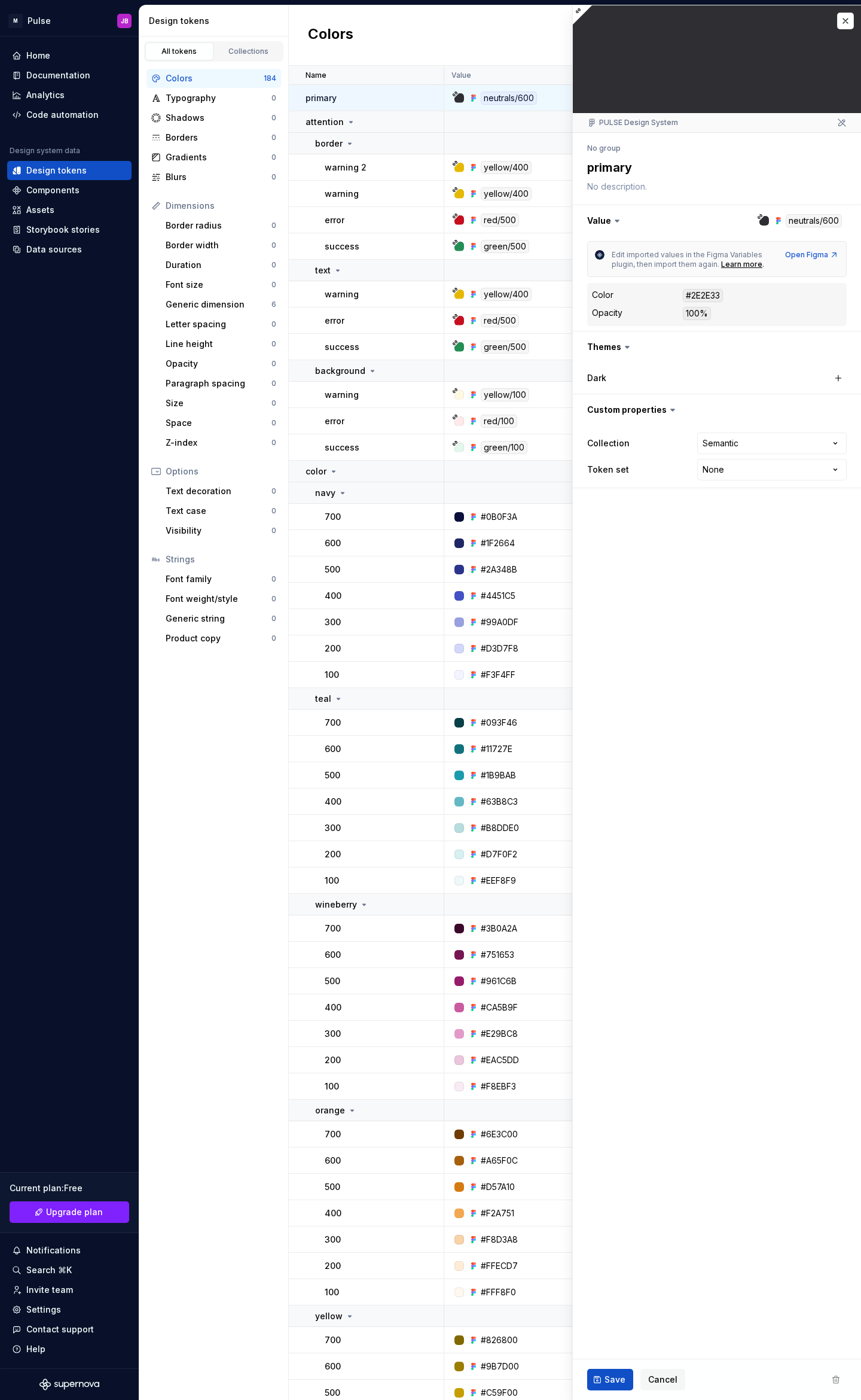
type textarea "*"
